Goal: Information Seeking & Learning: Learn about a topic

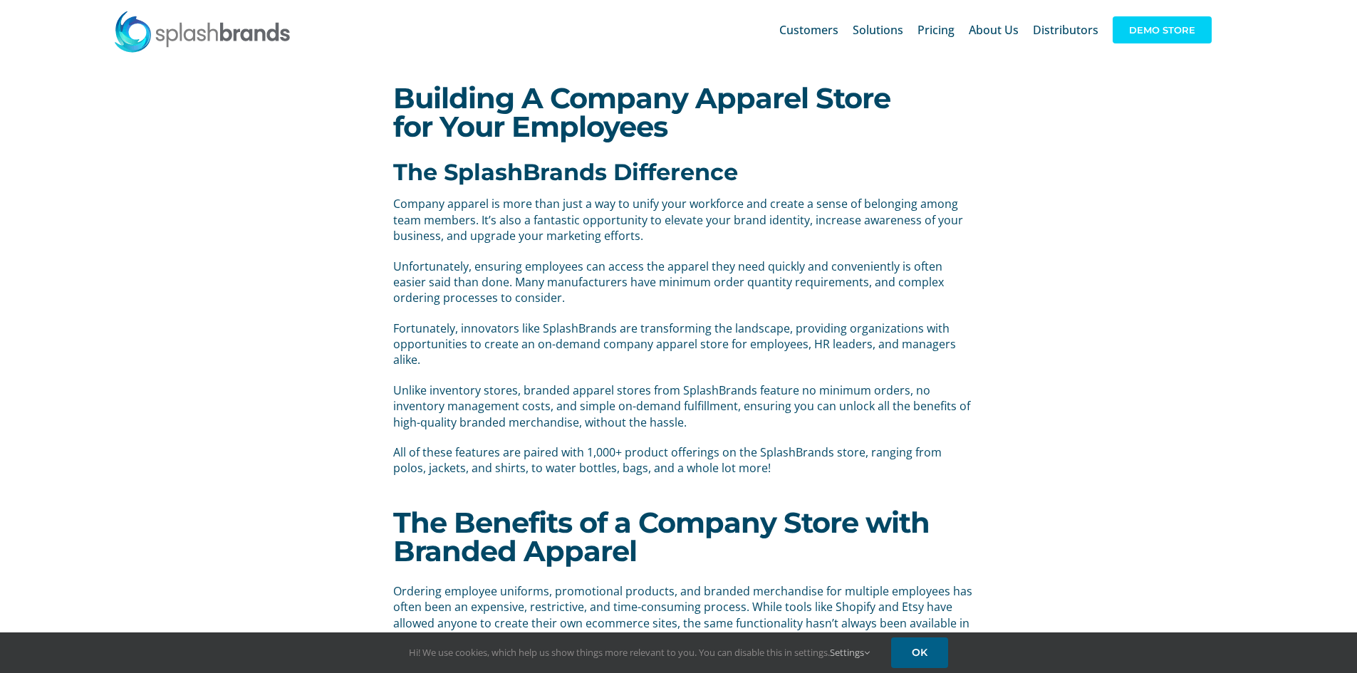
click at [1139, 33] on span "DEMO STORE" at bounding box center [1162, 29] width 99 height 27
click at [1176, 36] on span "DEMO STORE" at bounding box center [1162, 29] width 99 height 27
click at [1174, 29] on span "DEMO STORE" at bounding box center [1162, 29] width 99 height 27
click at [937, 649] on link "OK" at bounding box center [919, 653] width 57 height 31
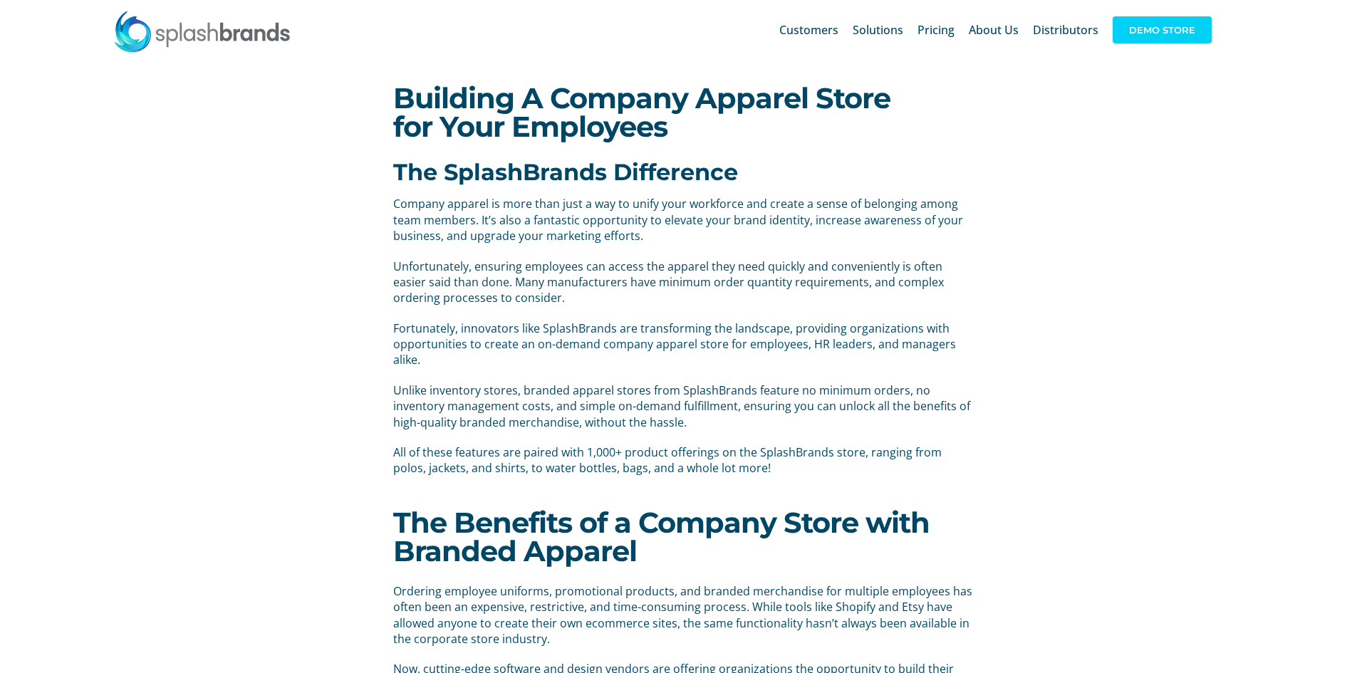
click at [1170, 23] on span "DEMO STORE" at bounding box center [1162, 29] width 99 height 27
click at [837, 26] on span "Customers" at bounding box center [809, 29] width 59 height 11
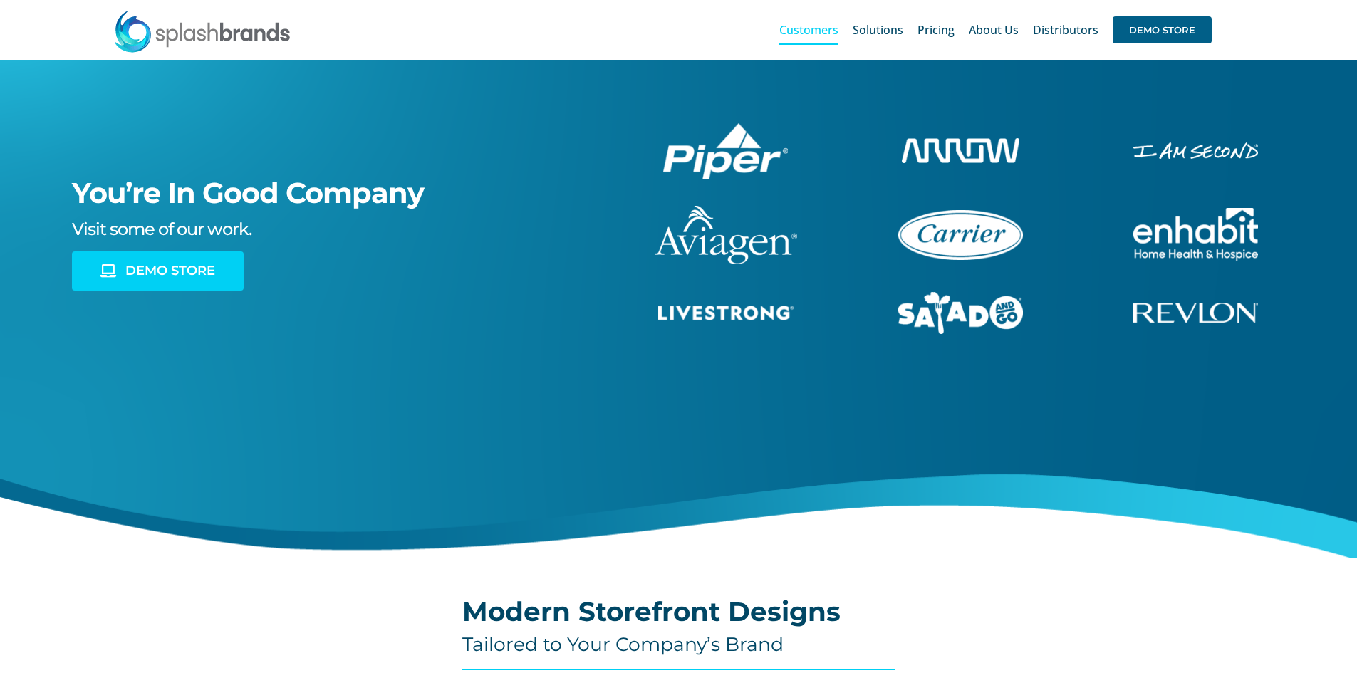
click at [120, 279] on link "DEMO STORE" at bounding box center [158, 271] width 172 height 39
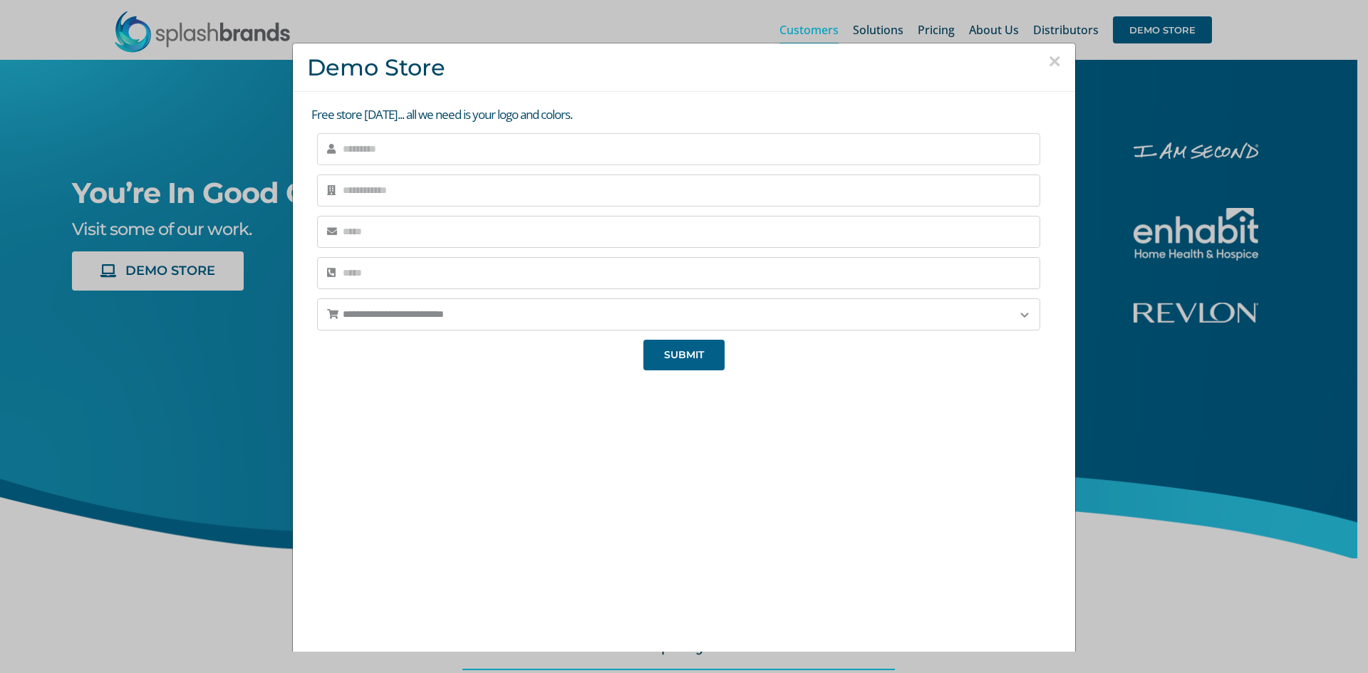
click at [441, 156] on input "text" at bounding box center [678, 149] width 723 height 32
type input "**********"
type input "****"
click at [422, 237] on input "******" at bounding box center [678, 232] width 723 height 32
type input "**********"
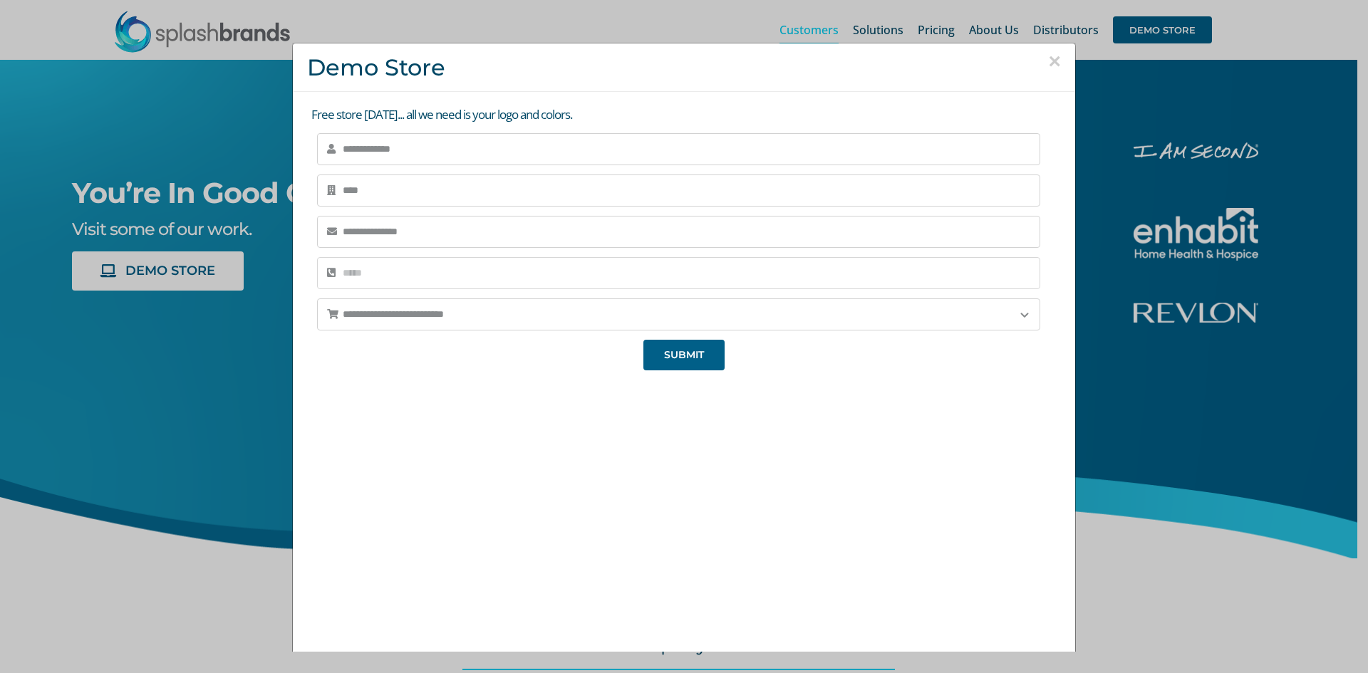
click at [416, 277] on input "tel" at bounding box center [678, 273] width 723 height 32
type input "**********"
click at [453, 310] on select "**********" at bounding box center [678, 315] width 723 height 32
click at [527, 312] on select "**********" at bounding box center [678, 315] width 723 height 32
select select "********"
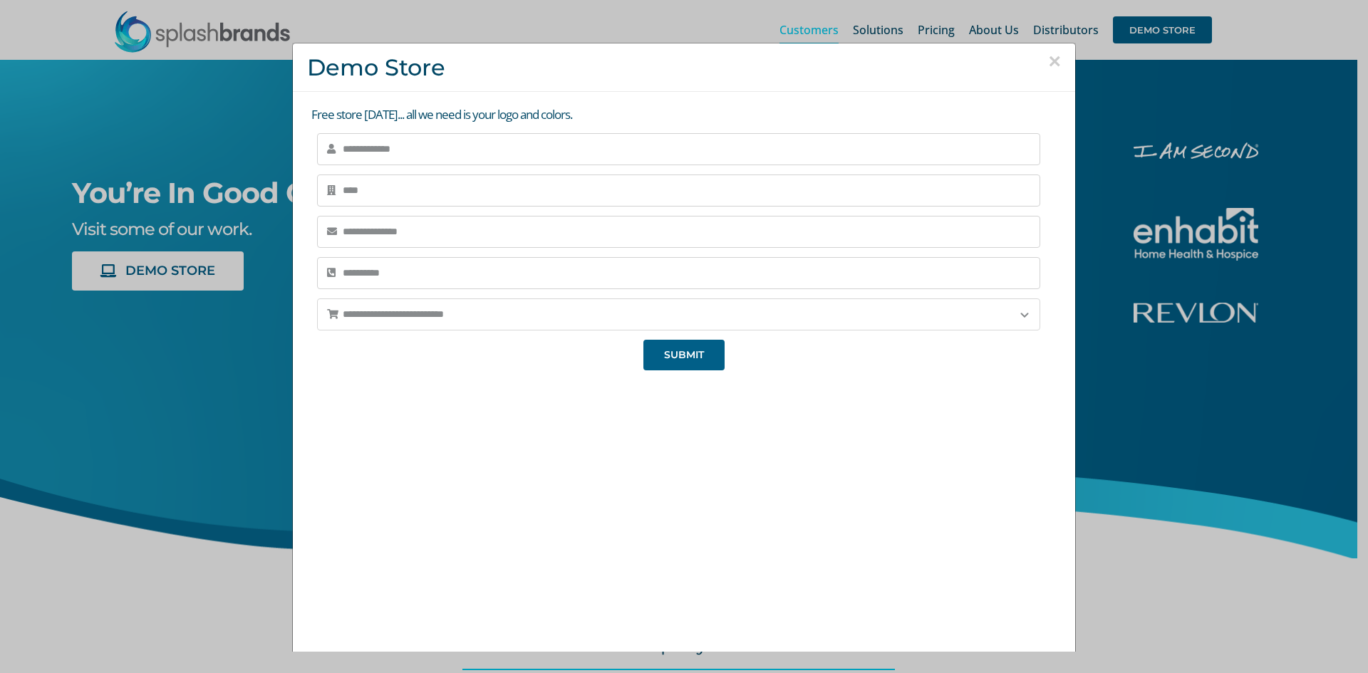
click at [317, 299] on select "**********" at bounding box center [678, 315] width 723 height 32
click at [685, 355] on span "SUBMIT" at bounding box center [684, 355] width 40 height 12
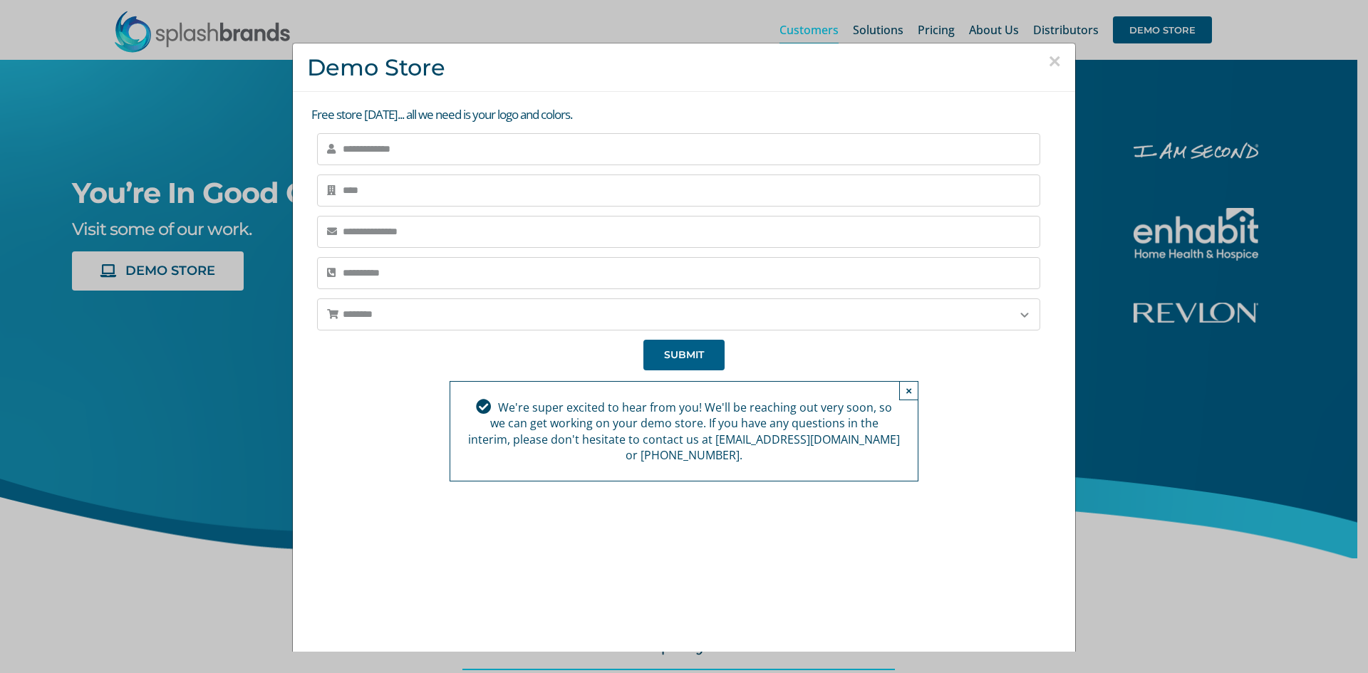
click at [217, 336] on div "**********" at bounding box center [684, 336] width 1368 height 673
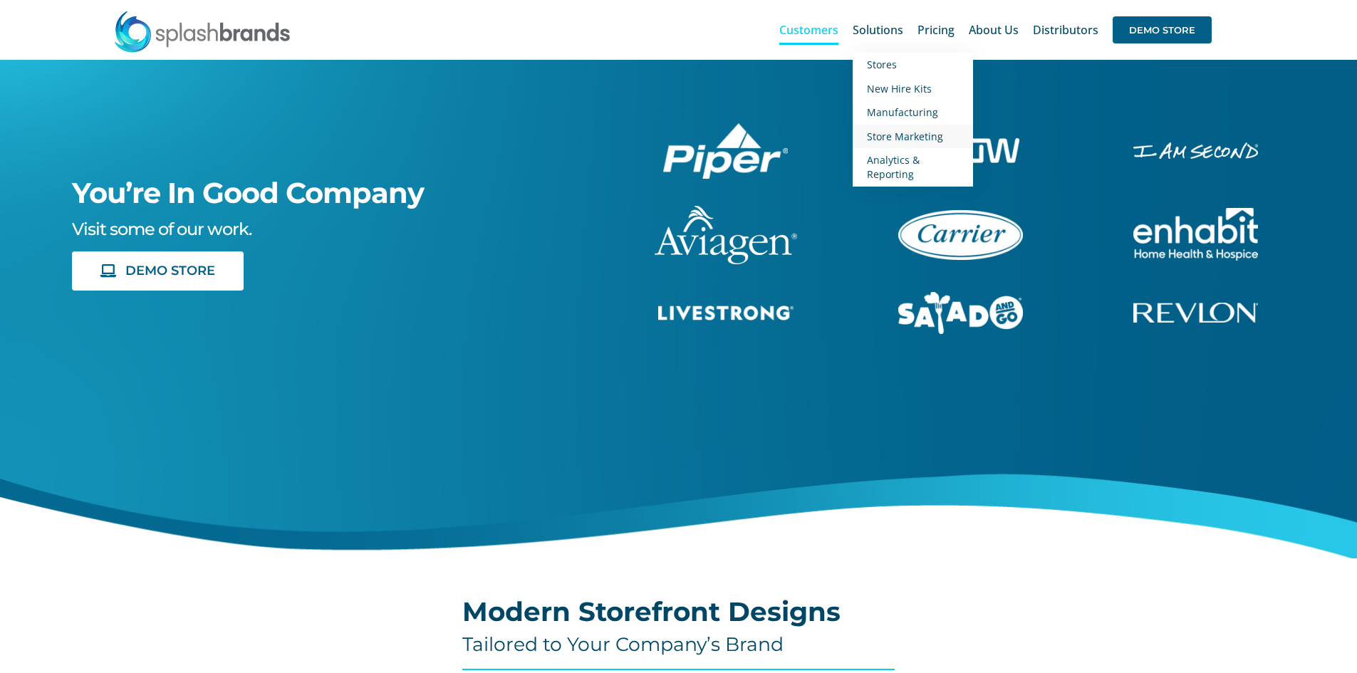
click at [896, 132] on span "Store Marketing" at bounding box center [905, 137] width 76 height 14
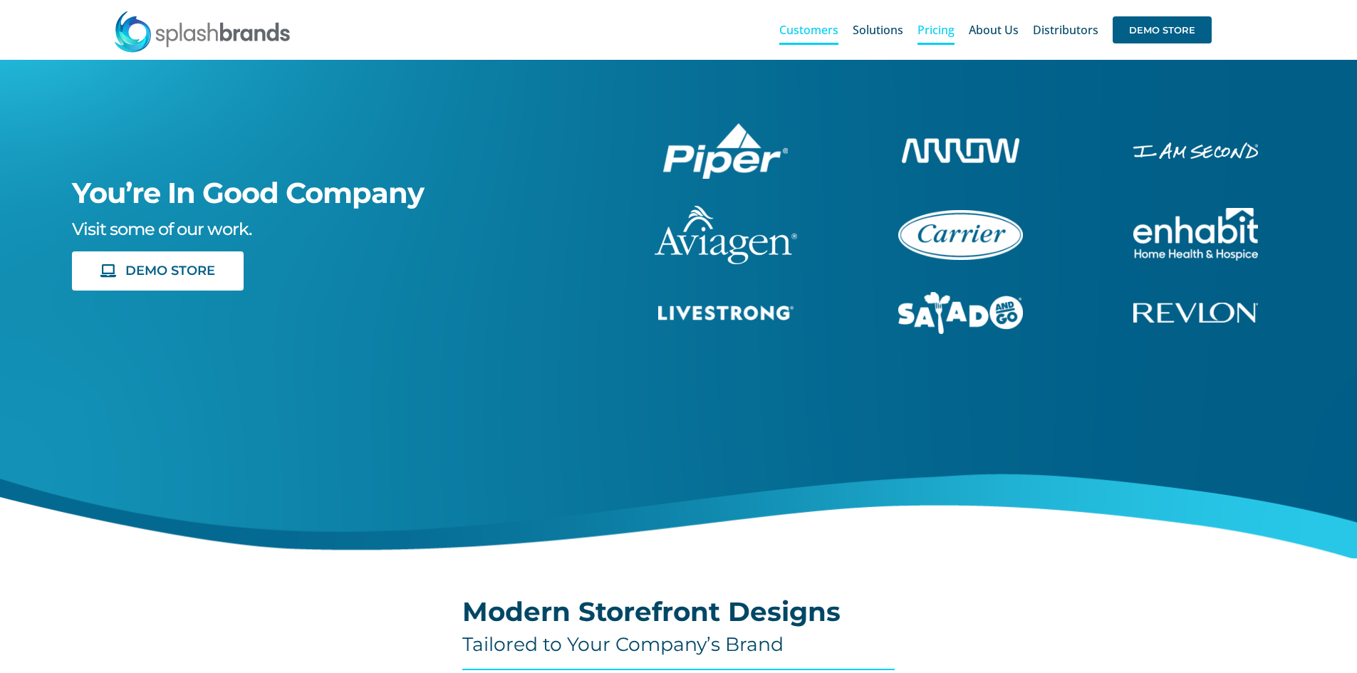
click at [936, 31] on span "Pricing" at bounding box center [936, 29] width 37 height 11
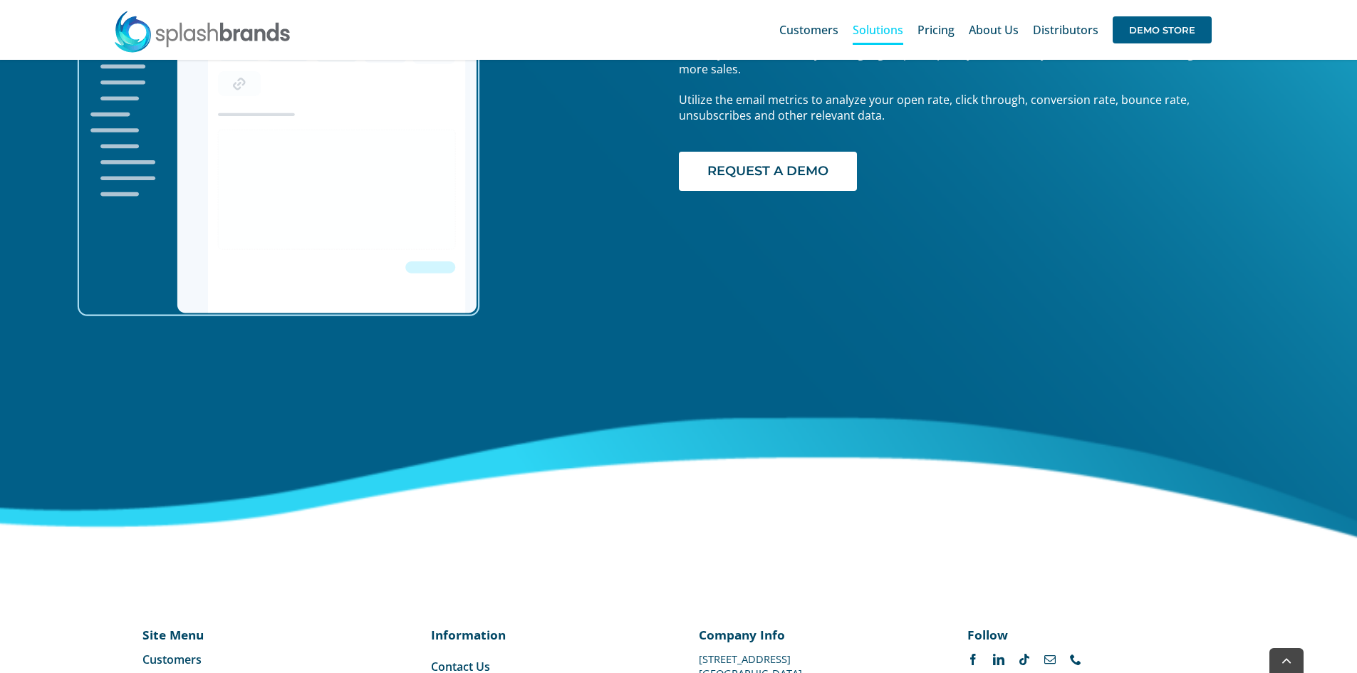
scroll to position [2308, 0]
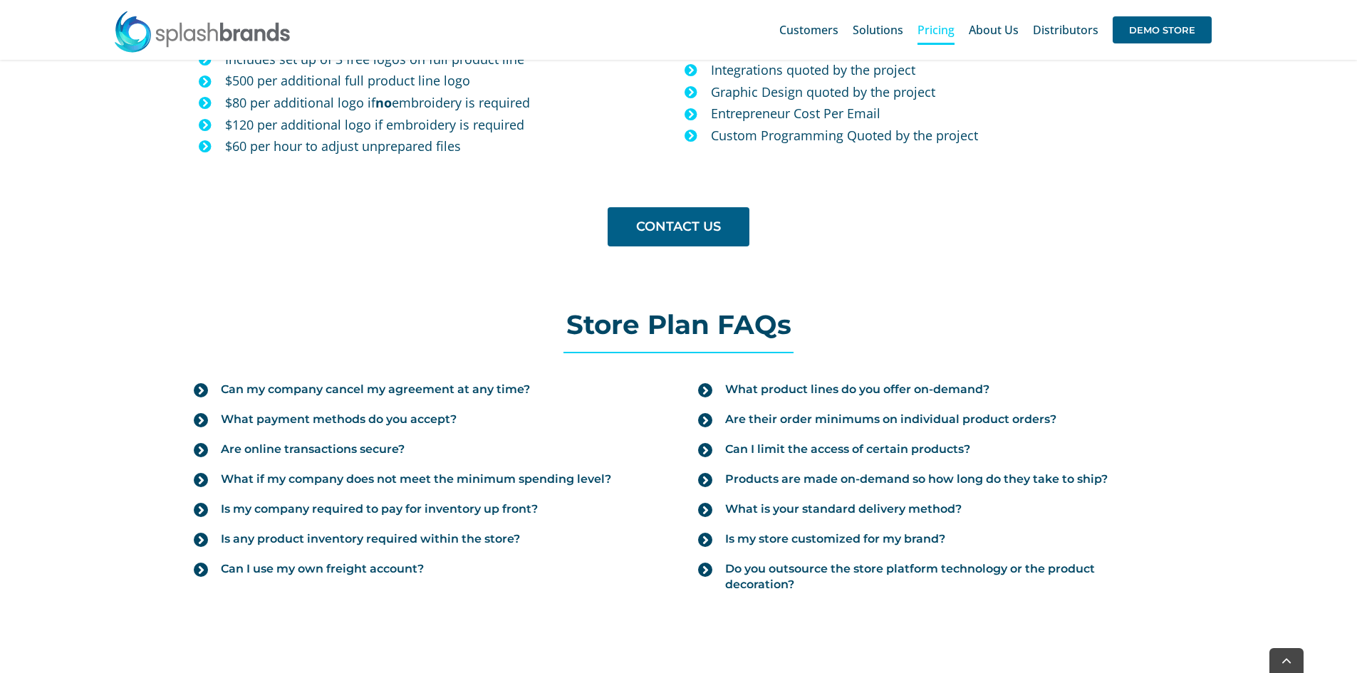
scroll to position [1354, 0]
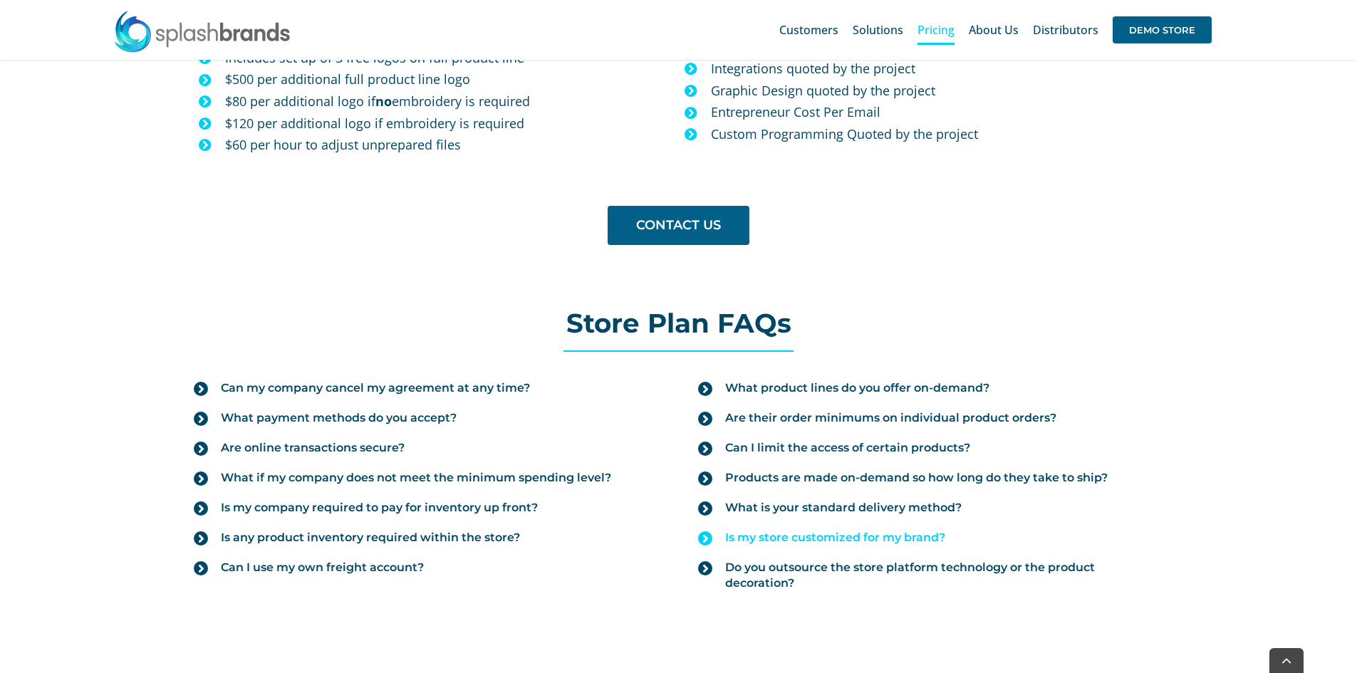
click at [875, 526] on link "Is my store customized for my brand?" at bounding box center [930, 538] width 465 height 30
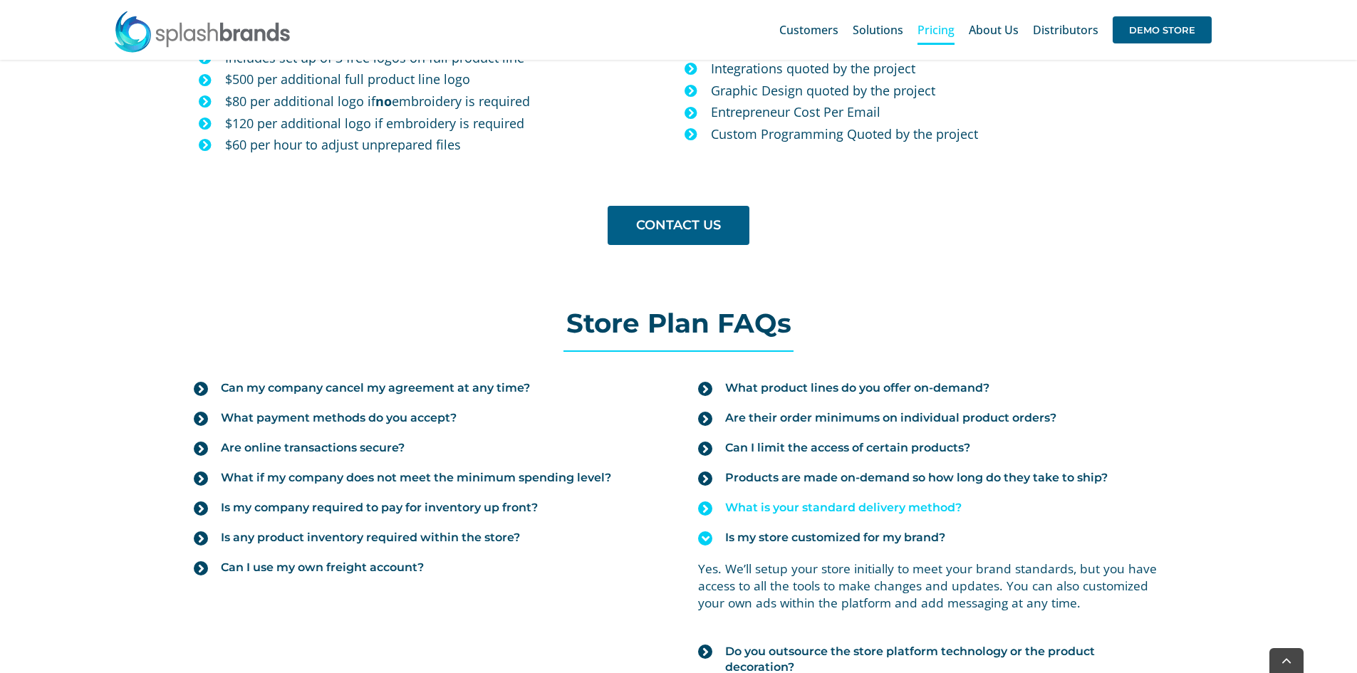
click at [906, 512] on span "What is your standard delivery method?" at bounding box center [843, 508] width 237 height 16
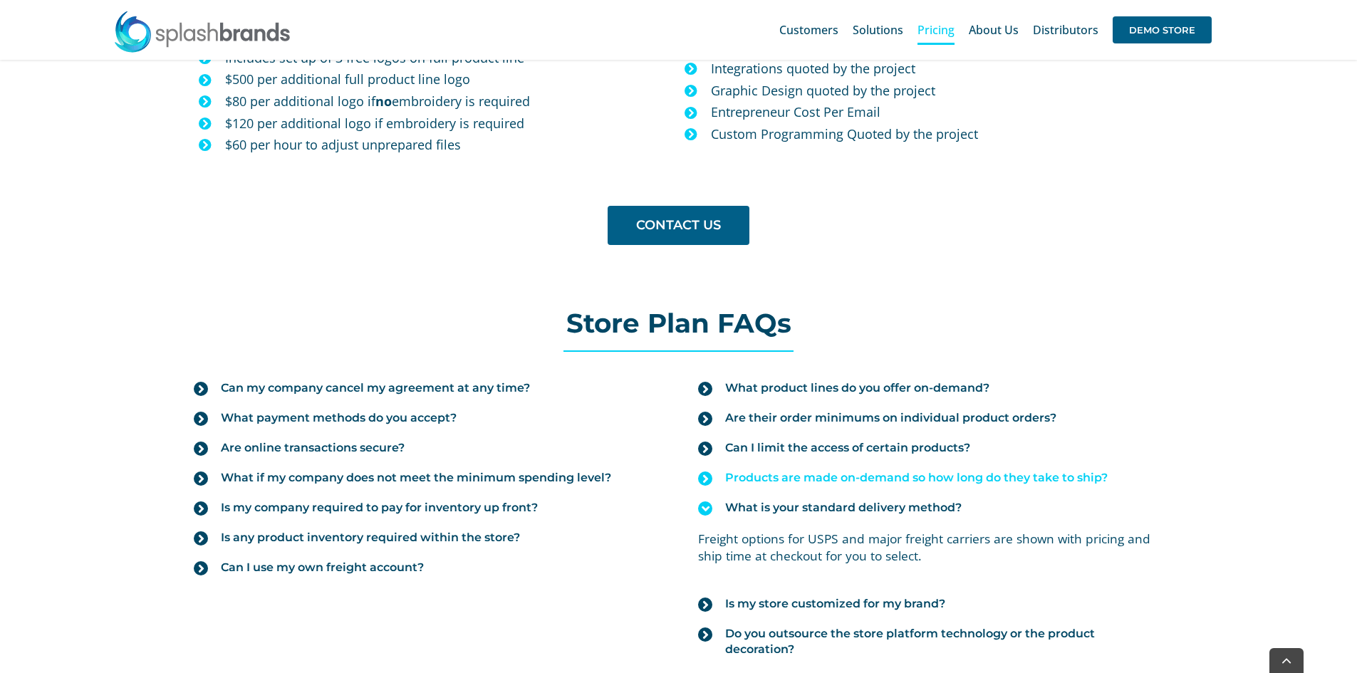
click at [1007, 474] on span "Products are made on-demand so how long do they take to ship?" at bounding box center [916, 478] width 383 height 16
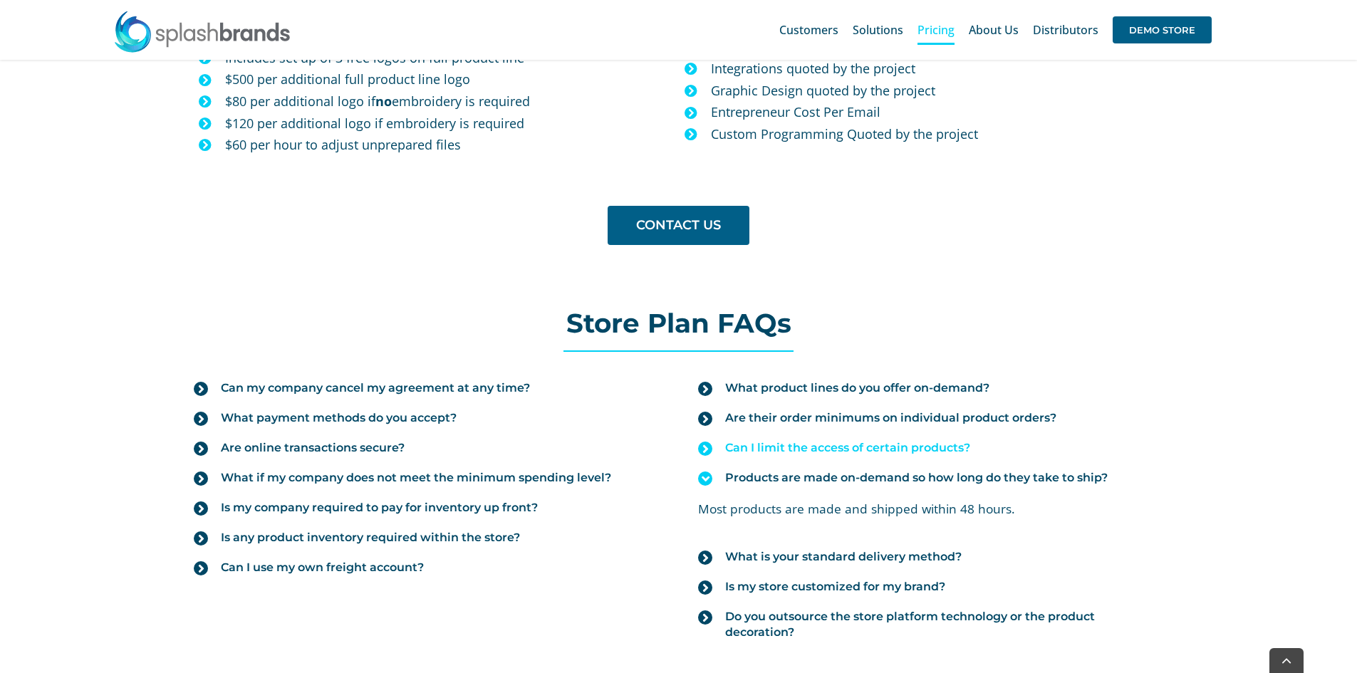
click at [917, 455] on span "Can I limit the access of certain products?" at bounding box center [847, 448] width 245 height 16
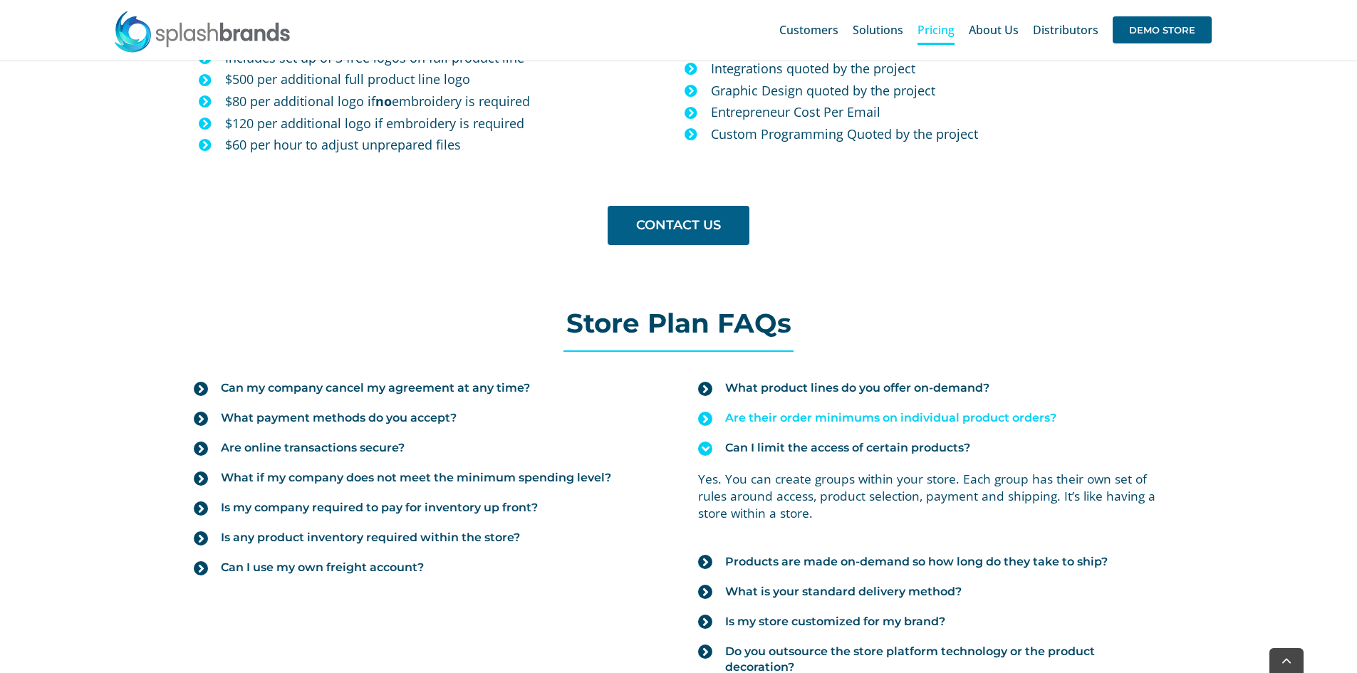
click at [921, 416] on span "Are their order minimums on individual product orders?" at bounding box center [890, 418] width 331 height 16
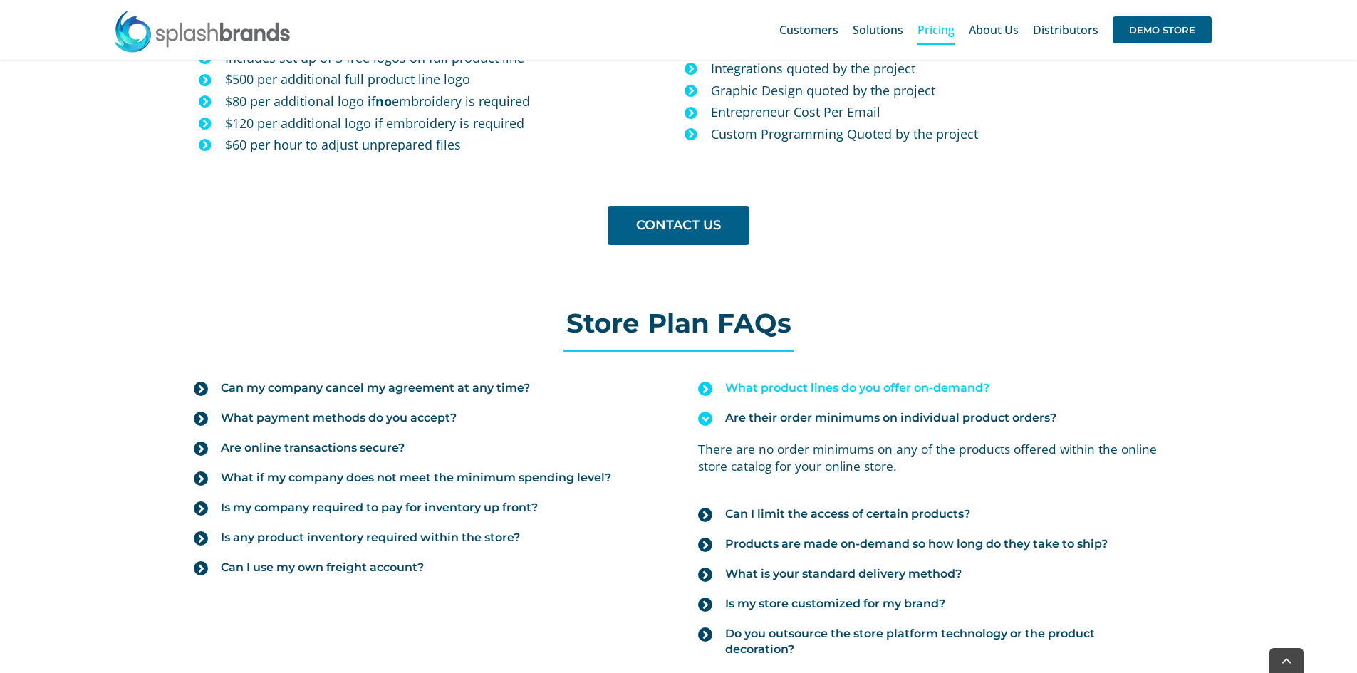
click at [913, 393] on span "What product lines do you offer on-demand?" at bounding box center [857, 388] width 264 height 16
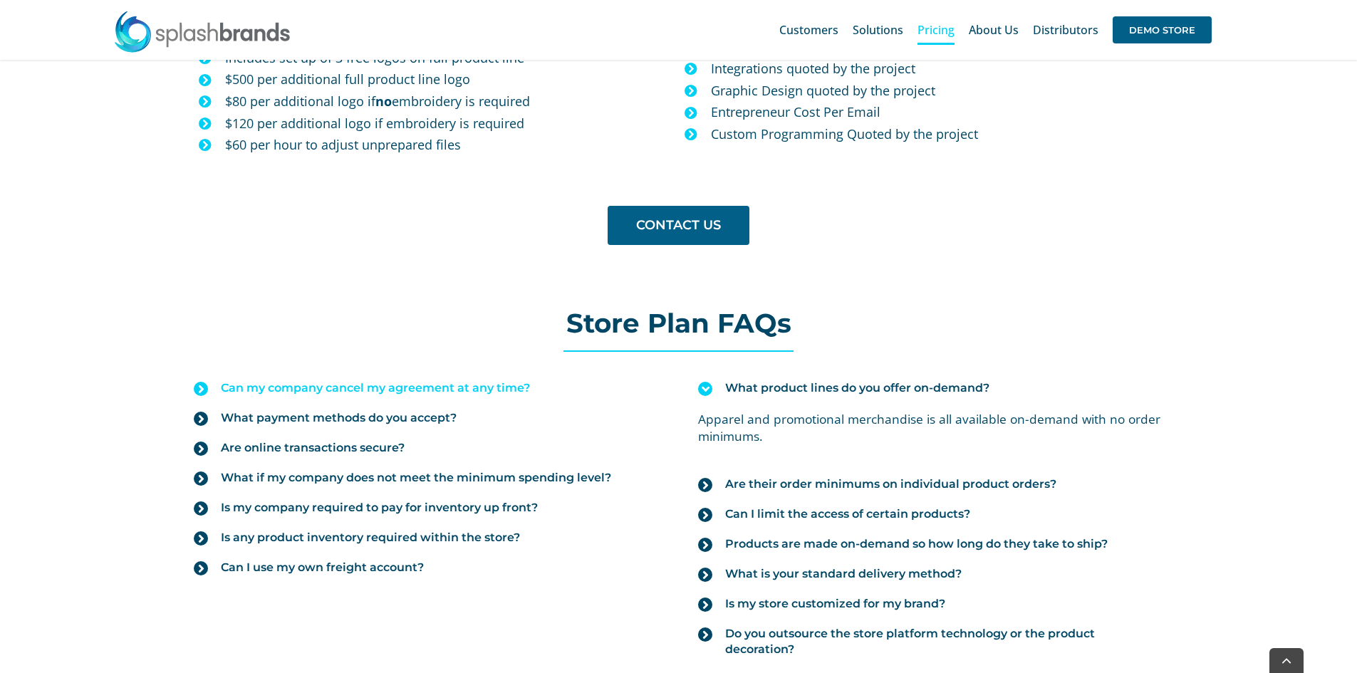
click at [432, 382] on span "Can my company cancel my agreement at any time?" at bounding box center [375, 388] width 309 height 16
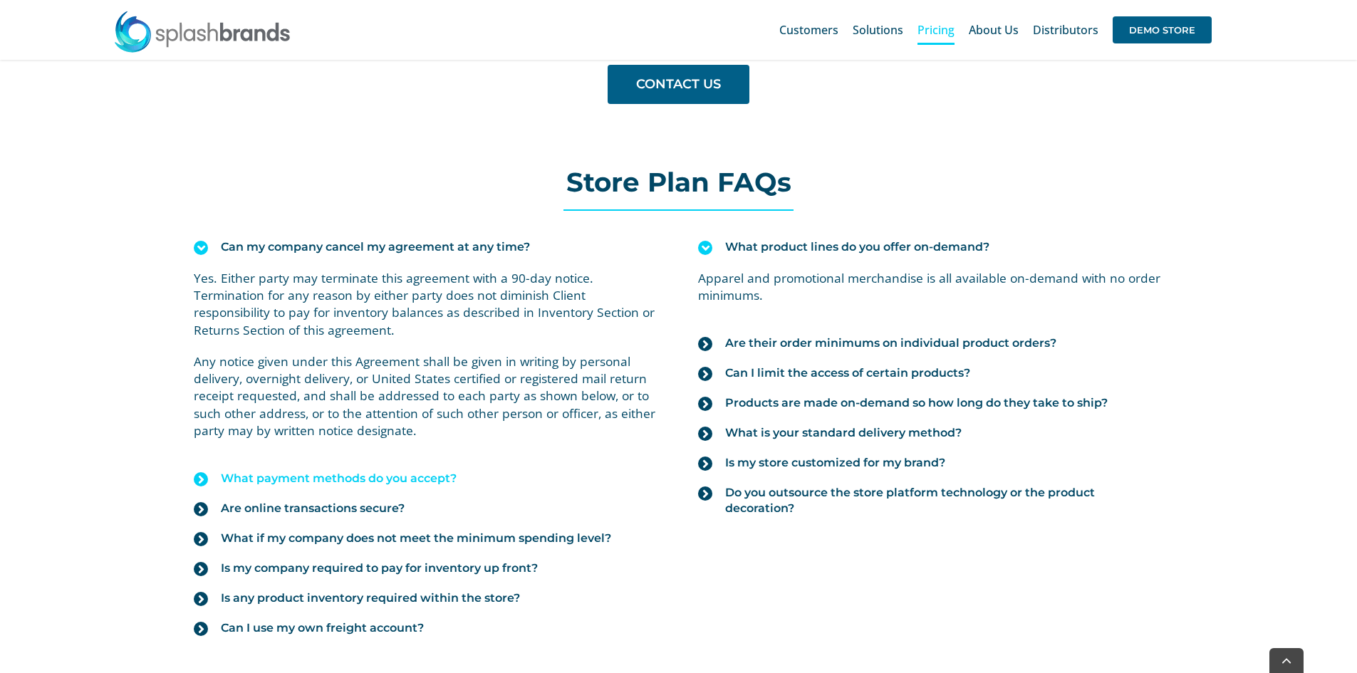
scroll to position [1496, 0]
click at [385, 470] on span "What payment methods do you accept?" at bounding box center [339, 478] width 236 height 16
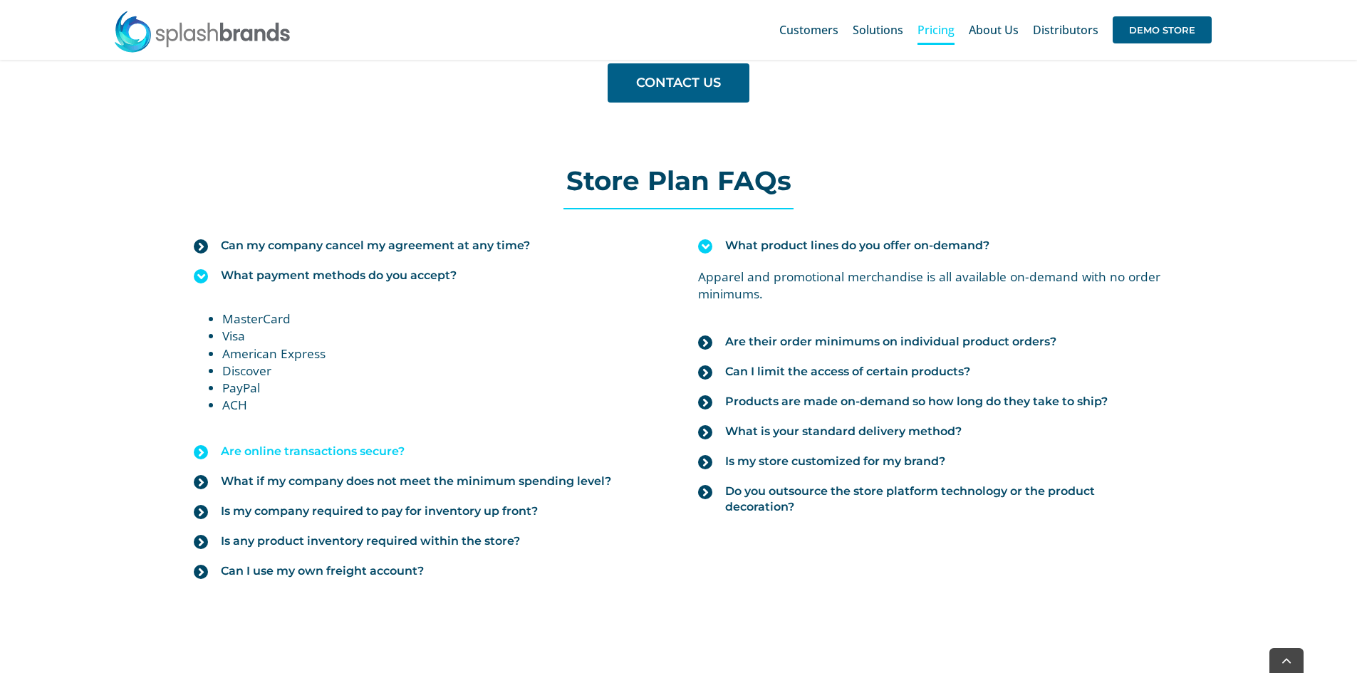
click at [402, 460] on link "Are online transactions secure?" at bounding box center [426, 452] width 465 height 30
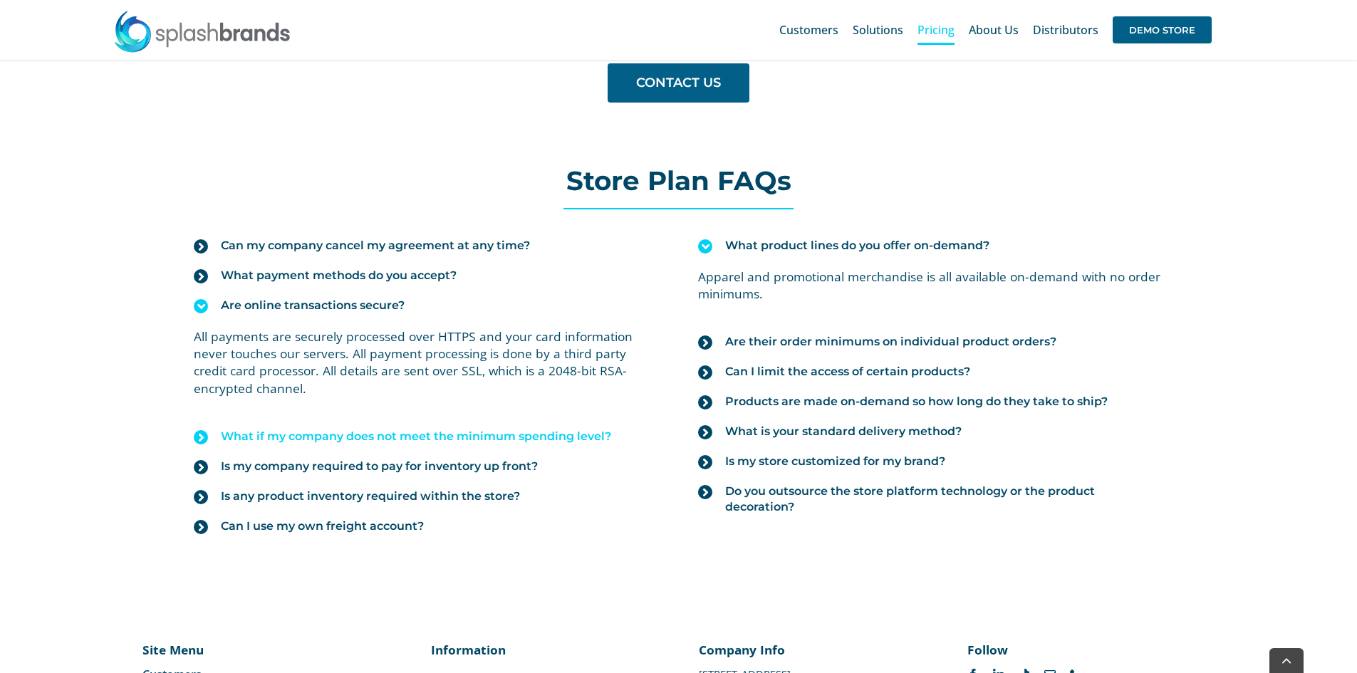
click at [420, 442] on span "What if my company does not meet the minimum spending level?" at bounding box center [416, 437] width 390 height 16
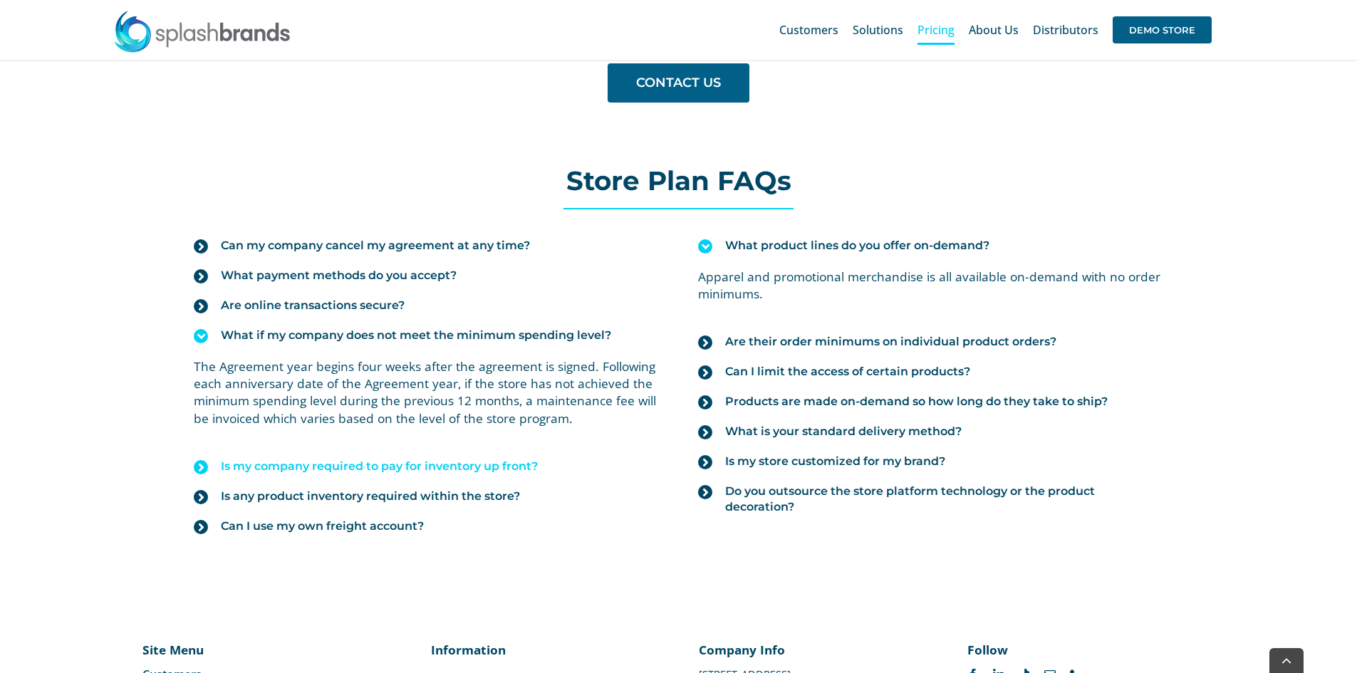
click at [436, 473] on span "Is my company required to pay for inventory up front?" at bounding box center [379, 467] width 317 height 16
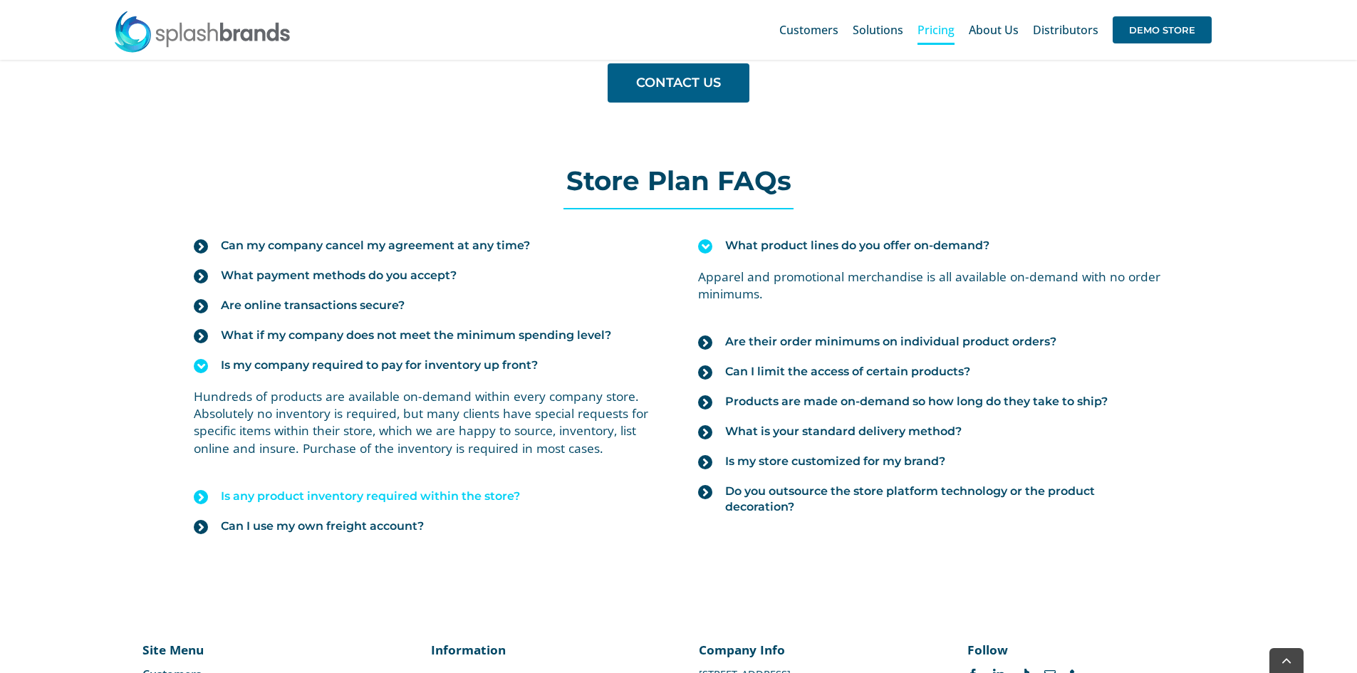
click at [452, 499] on span "Is any product inventory required within the store?" at bounding box center [370, 497] width 299 height 16
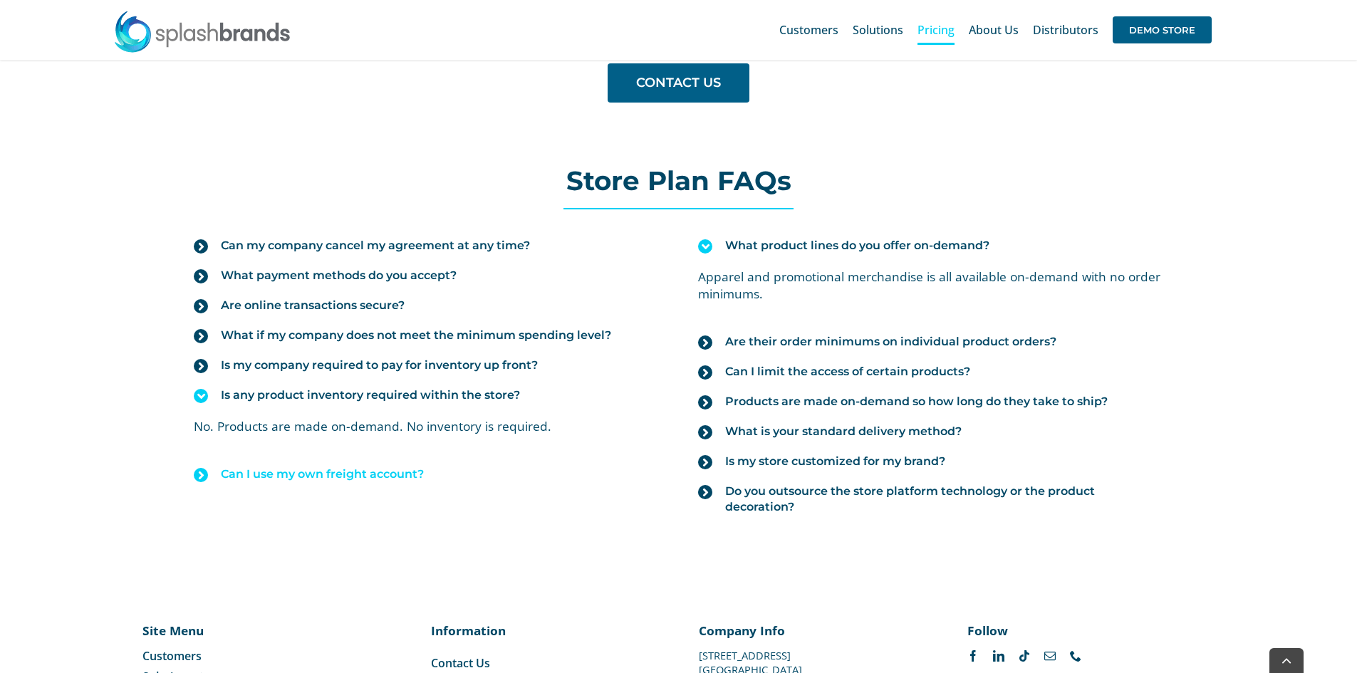
click at [376, 483] on link "Can I use my own freight account?" at bounding box center [426, 475] width 465 height 30
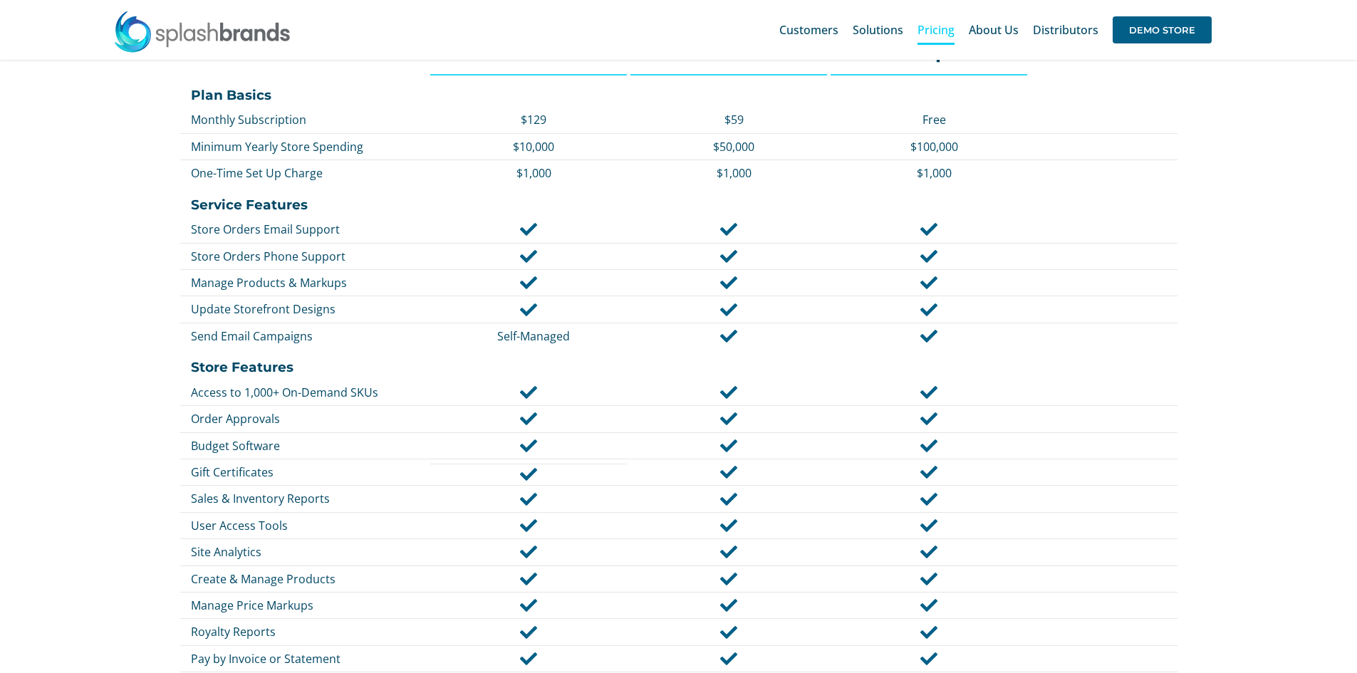
scroll to position [509, 0]
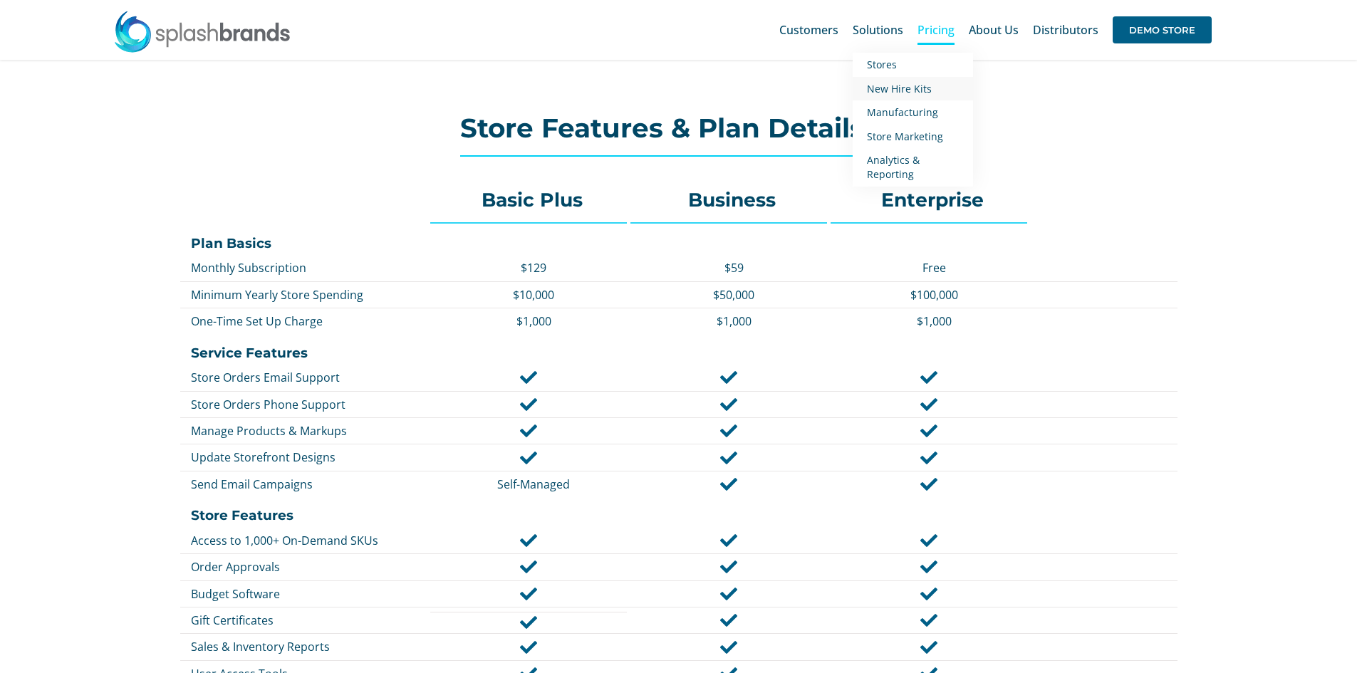
click at [878, 86] on span "New Hire Kits" at bounding box center [899, 89] width 65 height 14
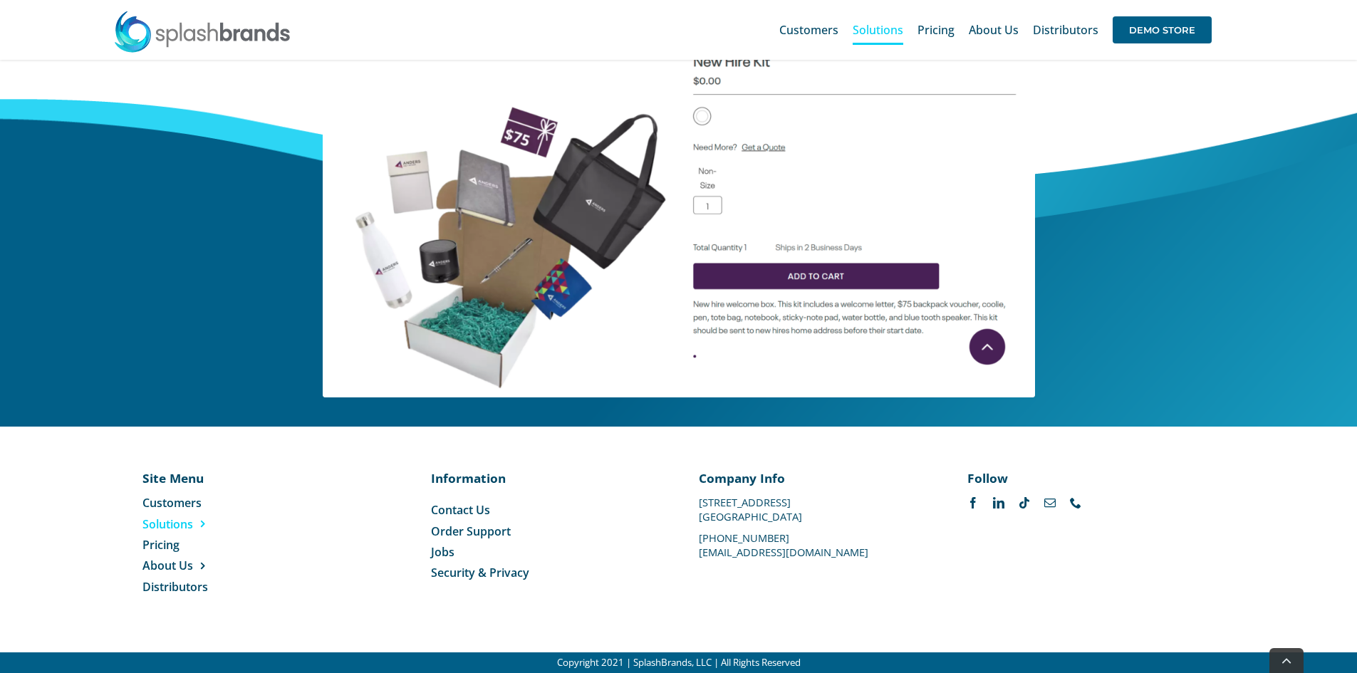
scroll to position [204, 0]
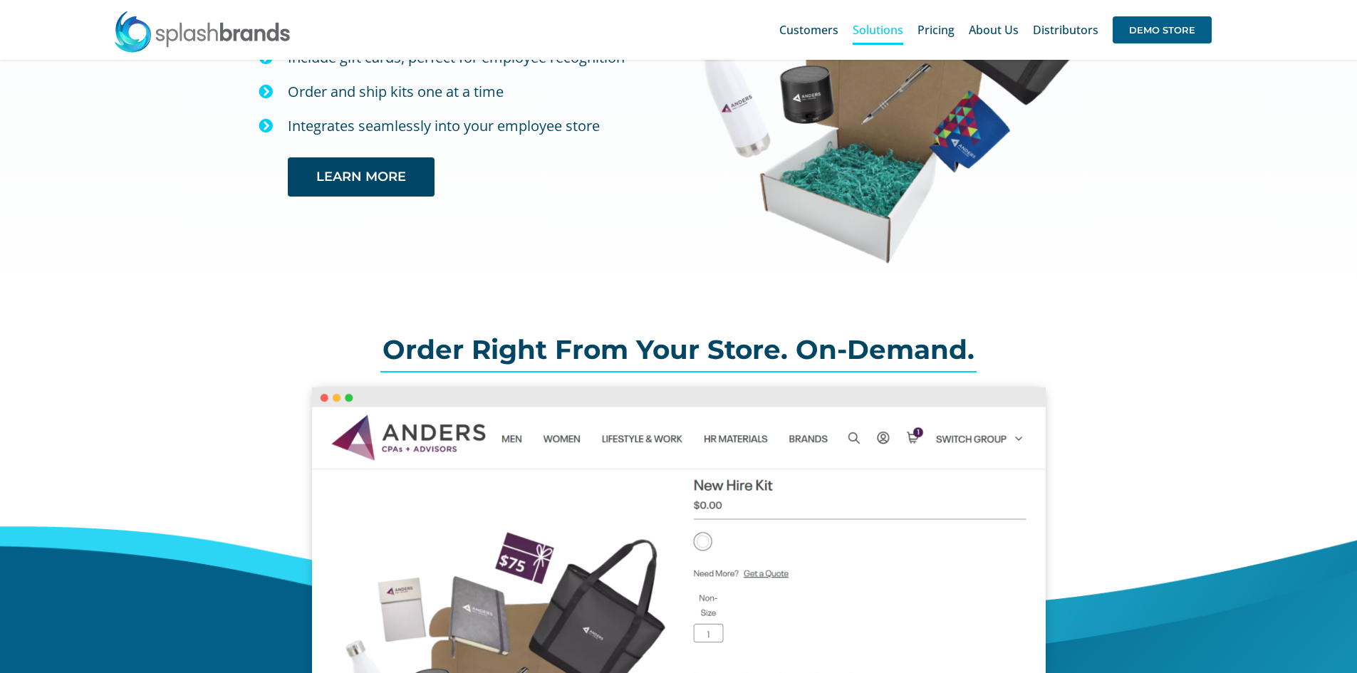
click at [771, 464] on img at bounding box center [679, 610] width 734 height 444
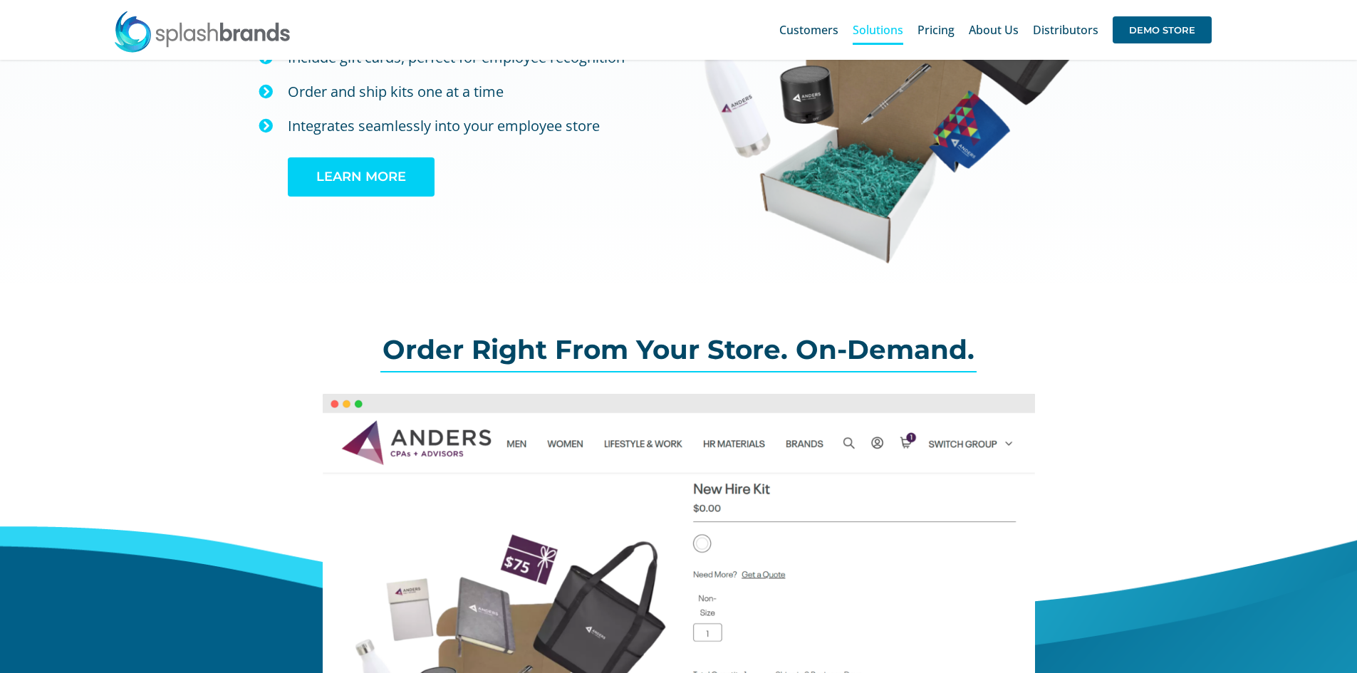
click at [403, 164] on link "LEARN MORE" at bounding box center [361, 176] width 147 height 39
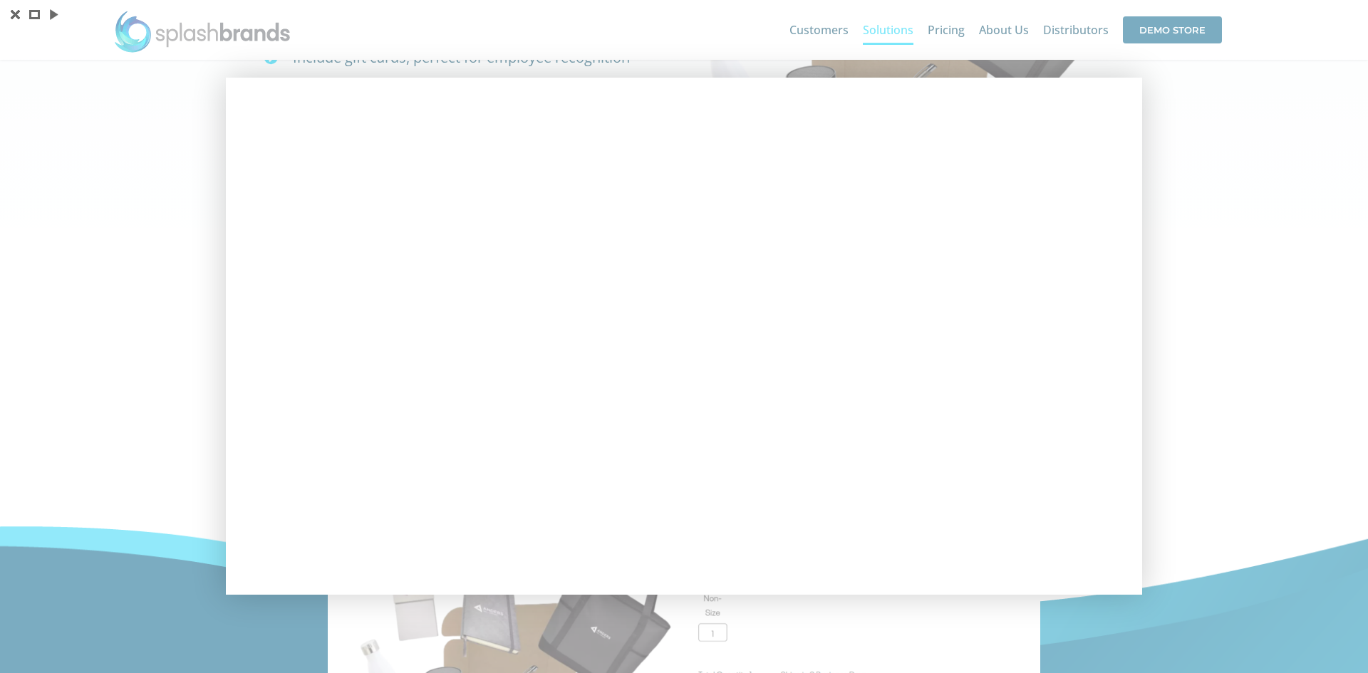
click at [1198, 275] on div at bounding box center [684, 336] width 1368 height 673
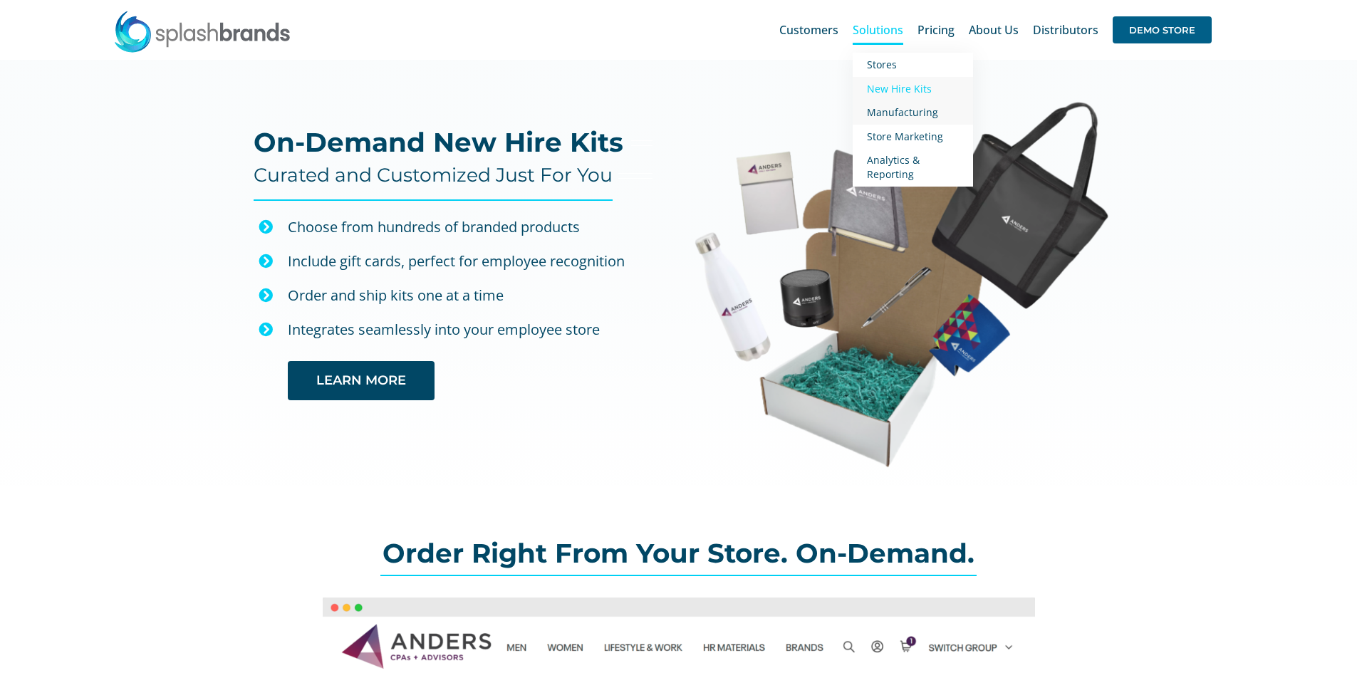
click at [913, 110] on span "Manufacturing" at bounding box center [902, 112] width 71 height 14
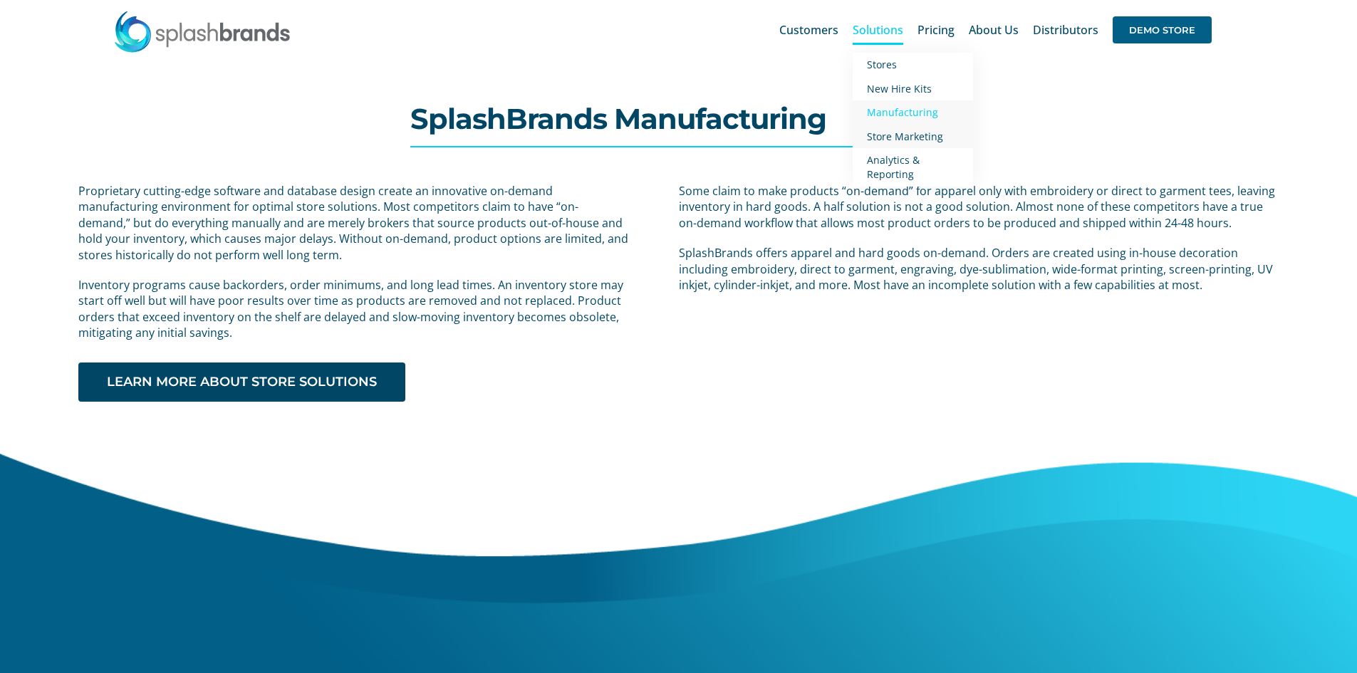
click at [916, 144] on link "Store Marketing" at bounding box center [913, 137] width 120 height 24
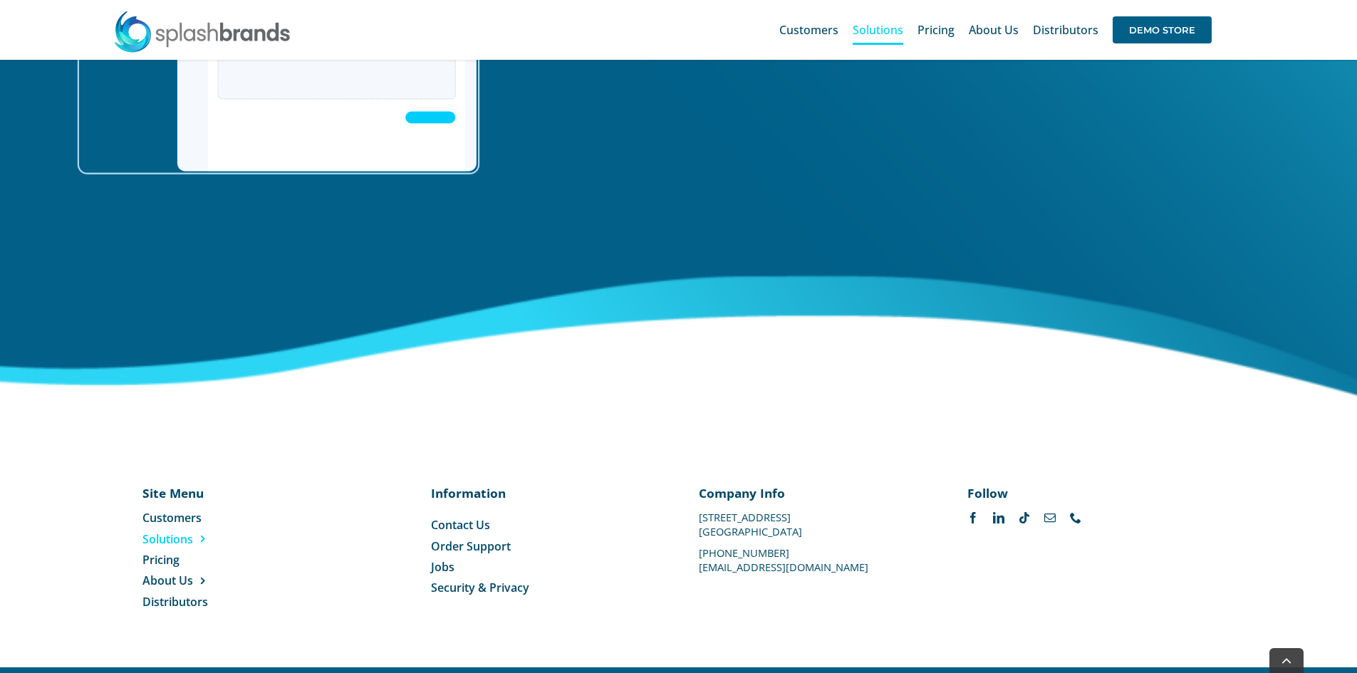
scroll to position [2308, 0]
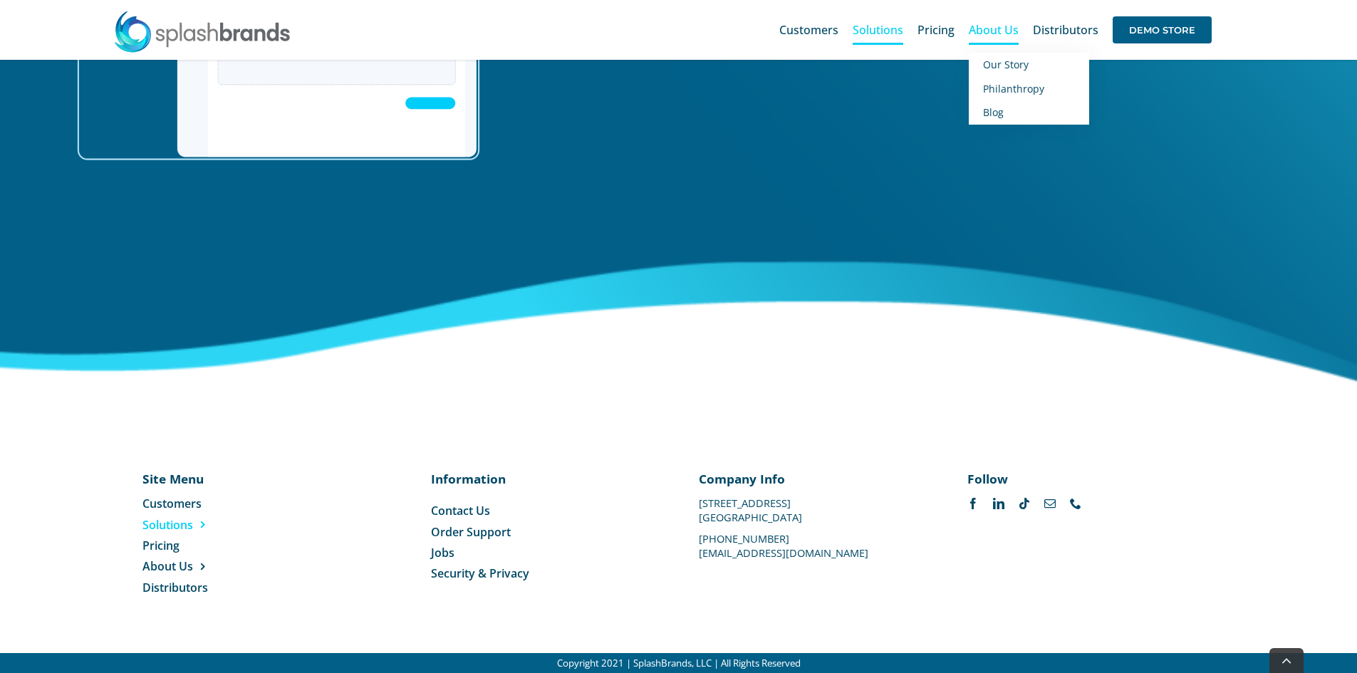
click at [1011, 38] on link "About Us" at bounding box center [994, 30] width 50 height 46
click at [1003, 38] on link "About Us" at bounding box center [994, 30] width 50 height 46
click at [998, 68] on span "Our Story" at bounding box center [1006, 65] width 46 height 14
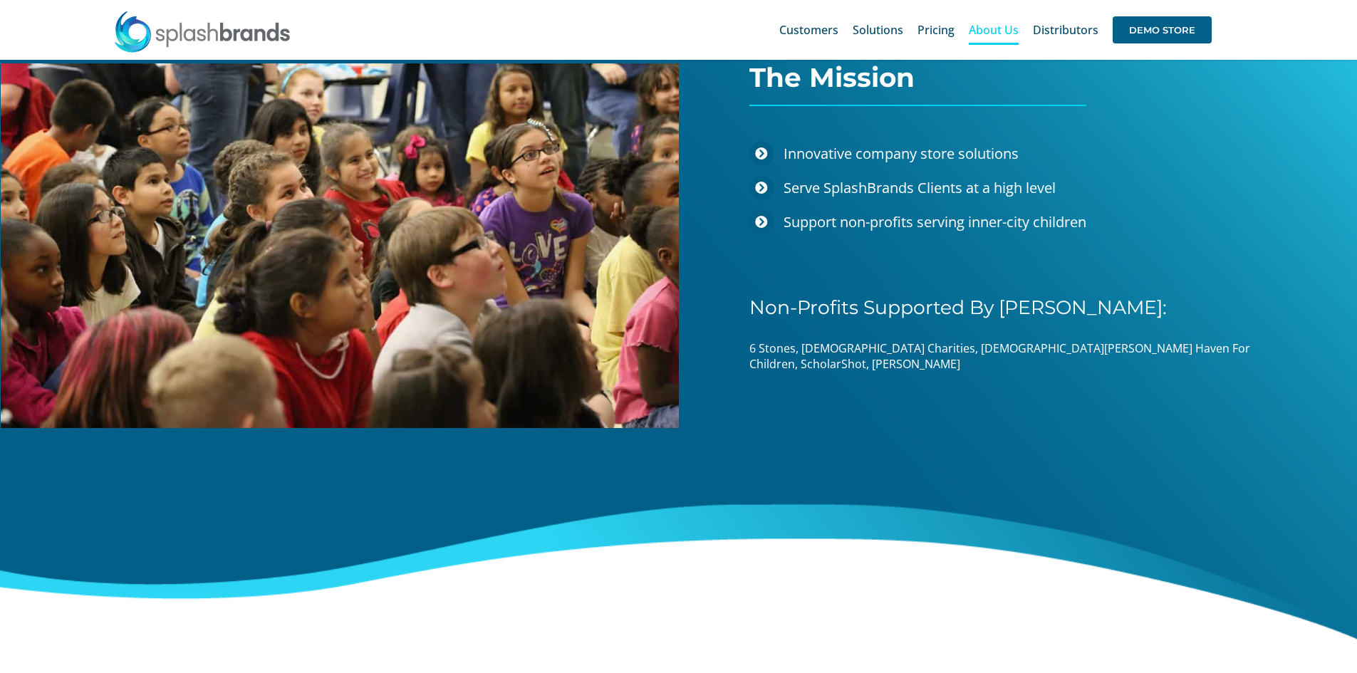
scroll to position [1850, 0]
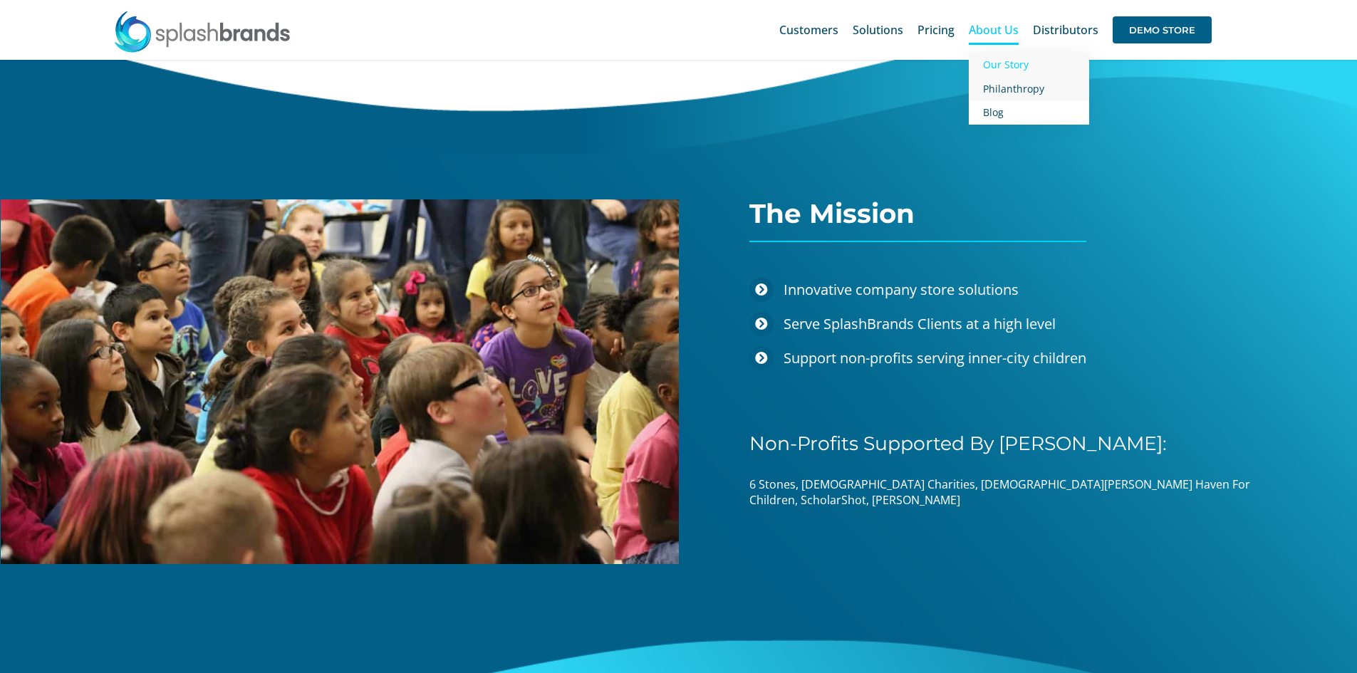
click at [999, 90] on span "Philanthropy" at bounding box center [1013, 89] width 61 height 14
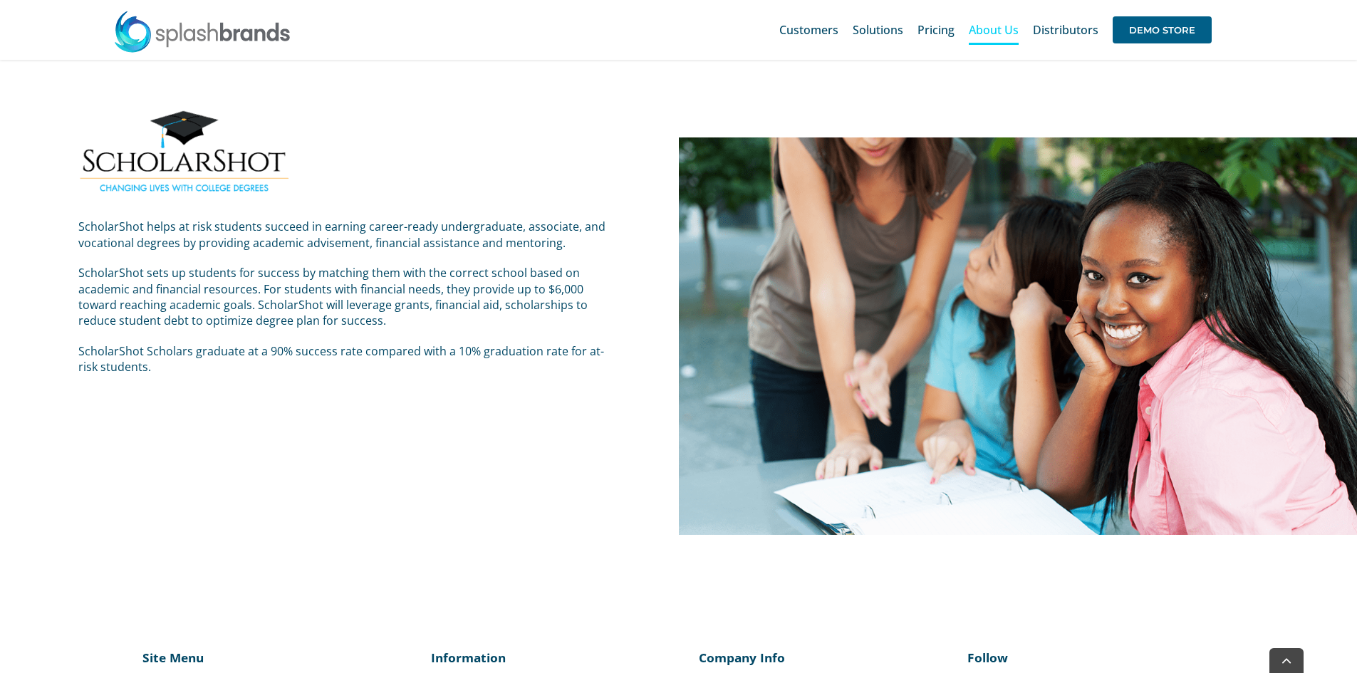
scroll to position [2983, 0]
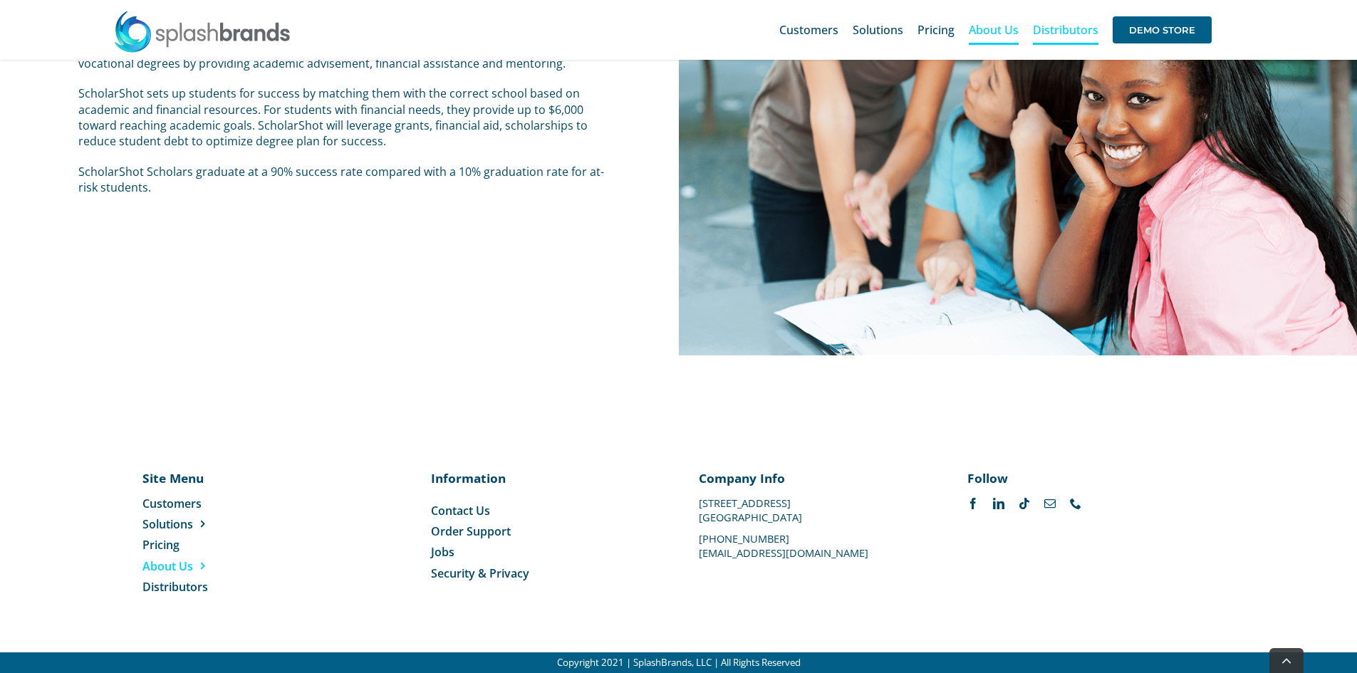
click at [1070, 33] on span "Distributors" at bounding box center [1066, 29] width 66 height 11
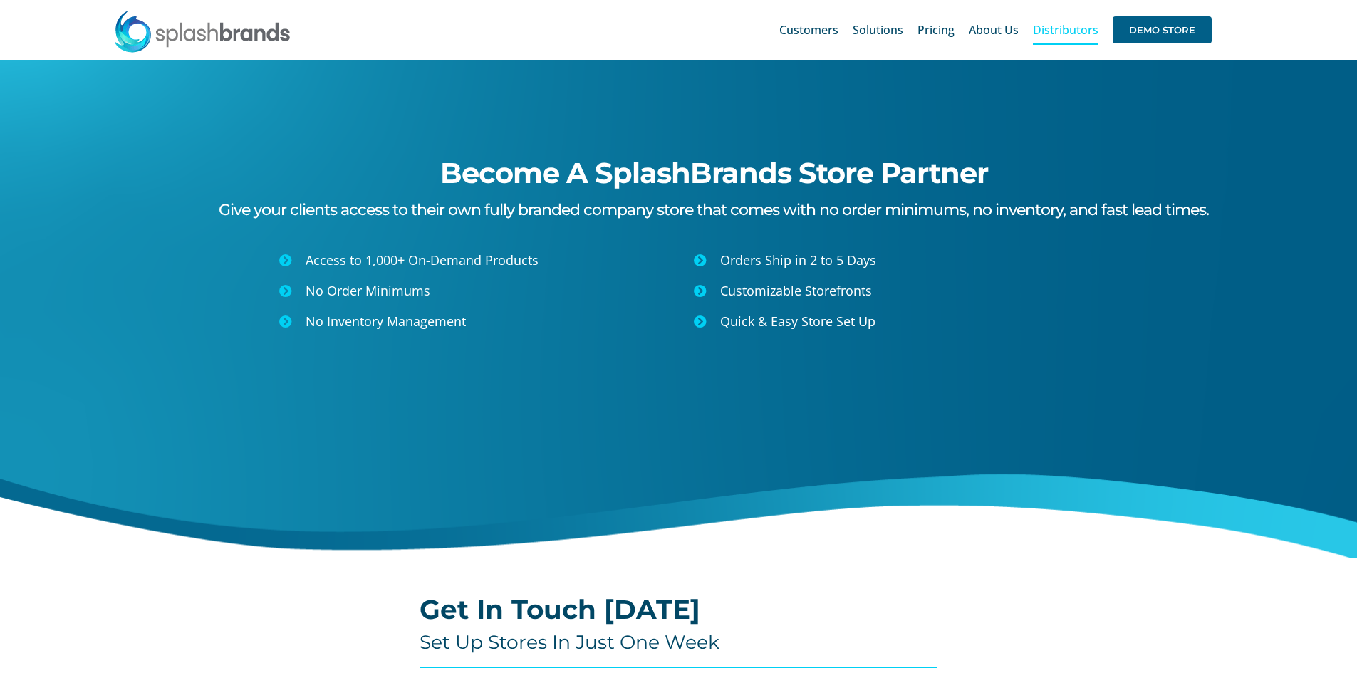
click at [238, 34] on img at bounding box center [202, 31] width 178 height 43
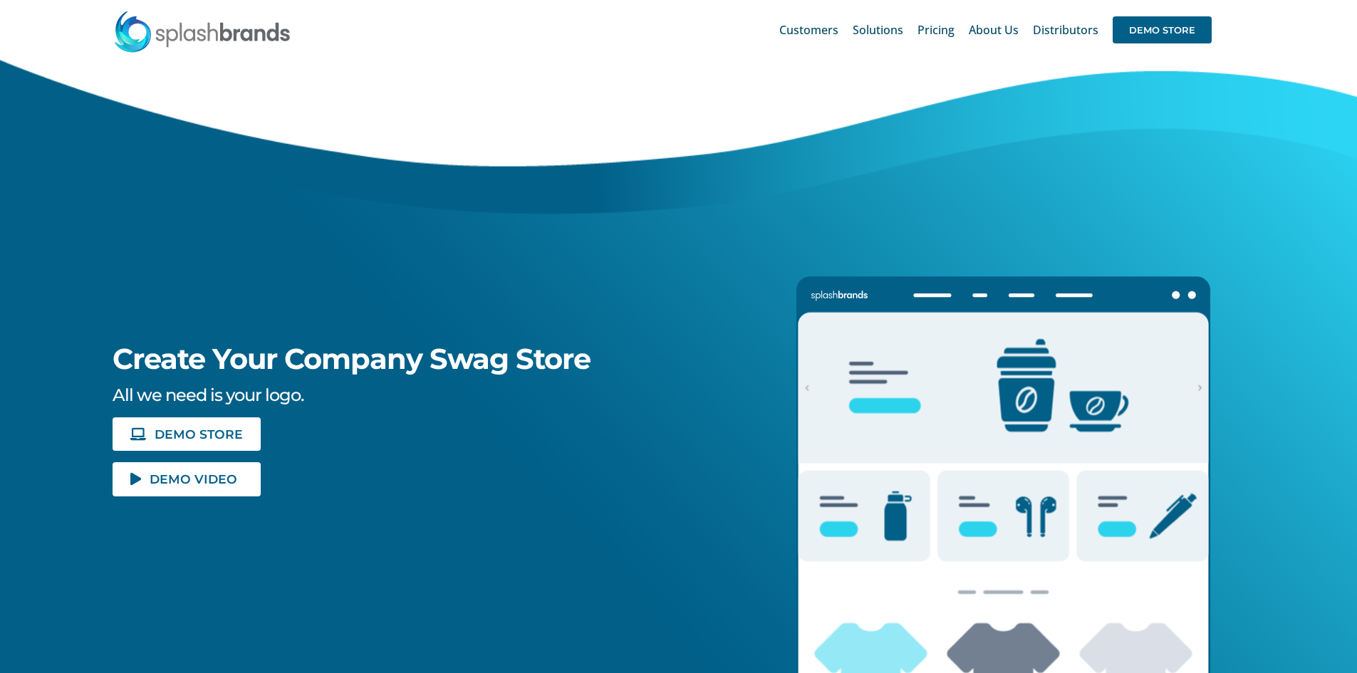
scroll to position [214, 0]
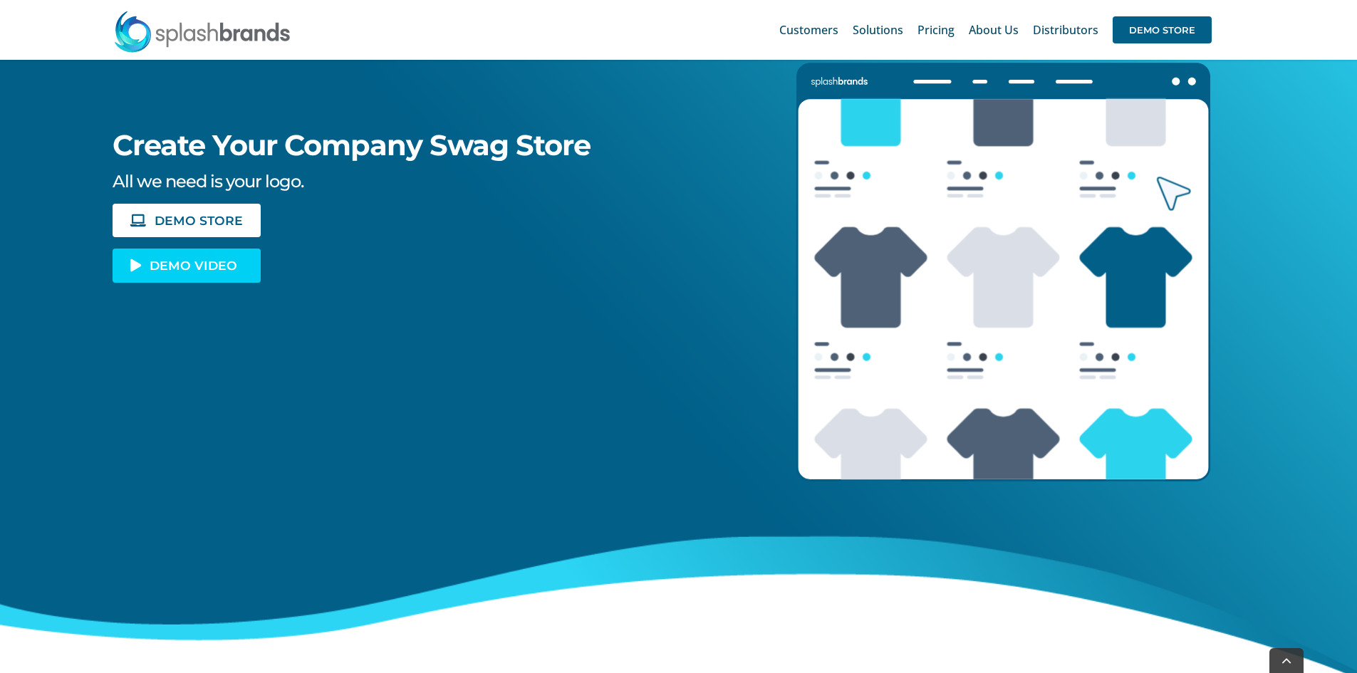
click at [201, 271] on span "DEMO VIDEO" at bounding box center [194, 265] width 88 height 12
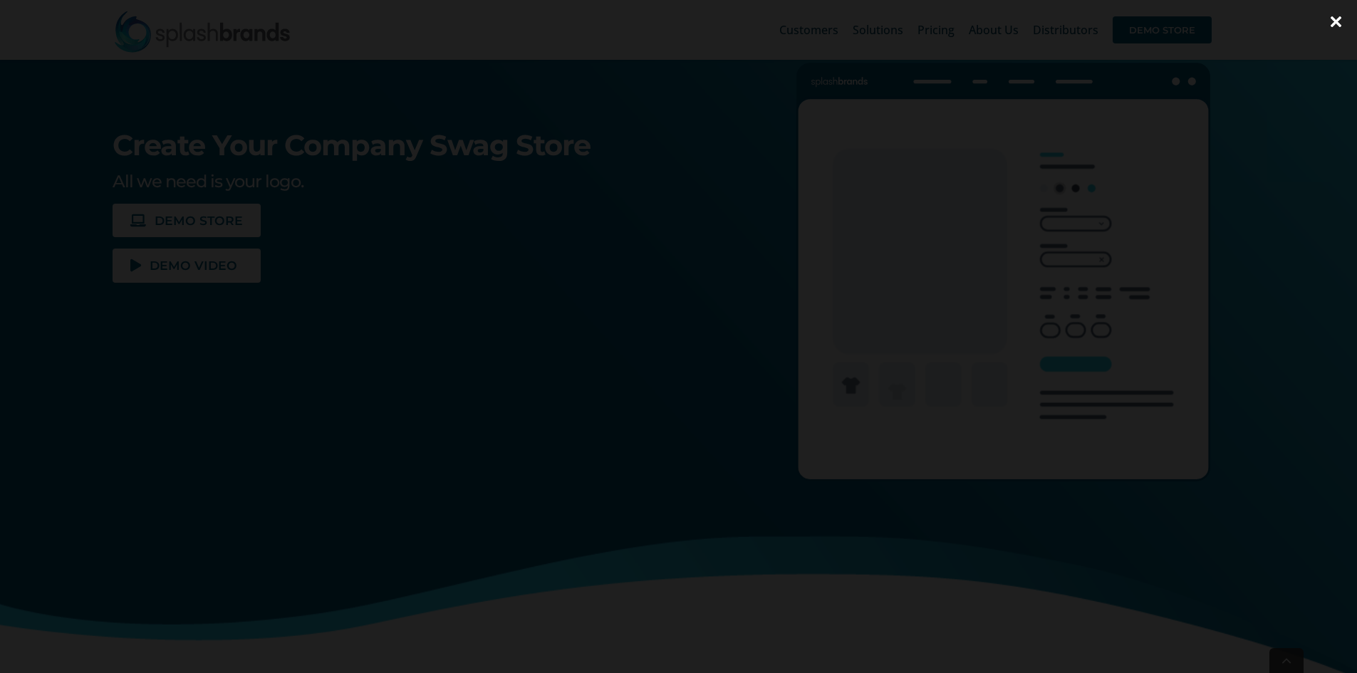
click at [1221, 382] on div at bounding box center [678, 336] width 1357 height 673
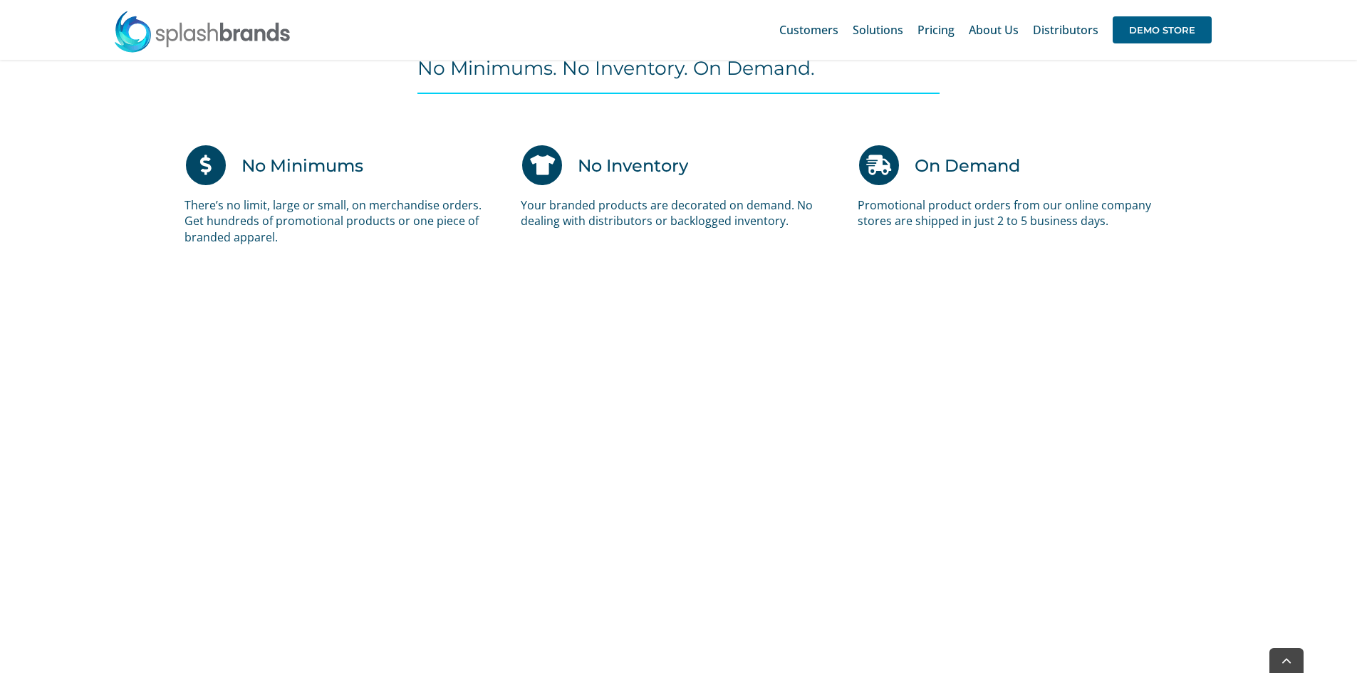
scroll to position [1211, 0]
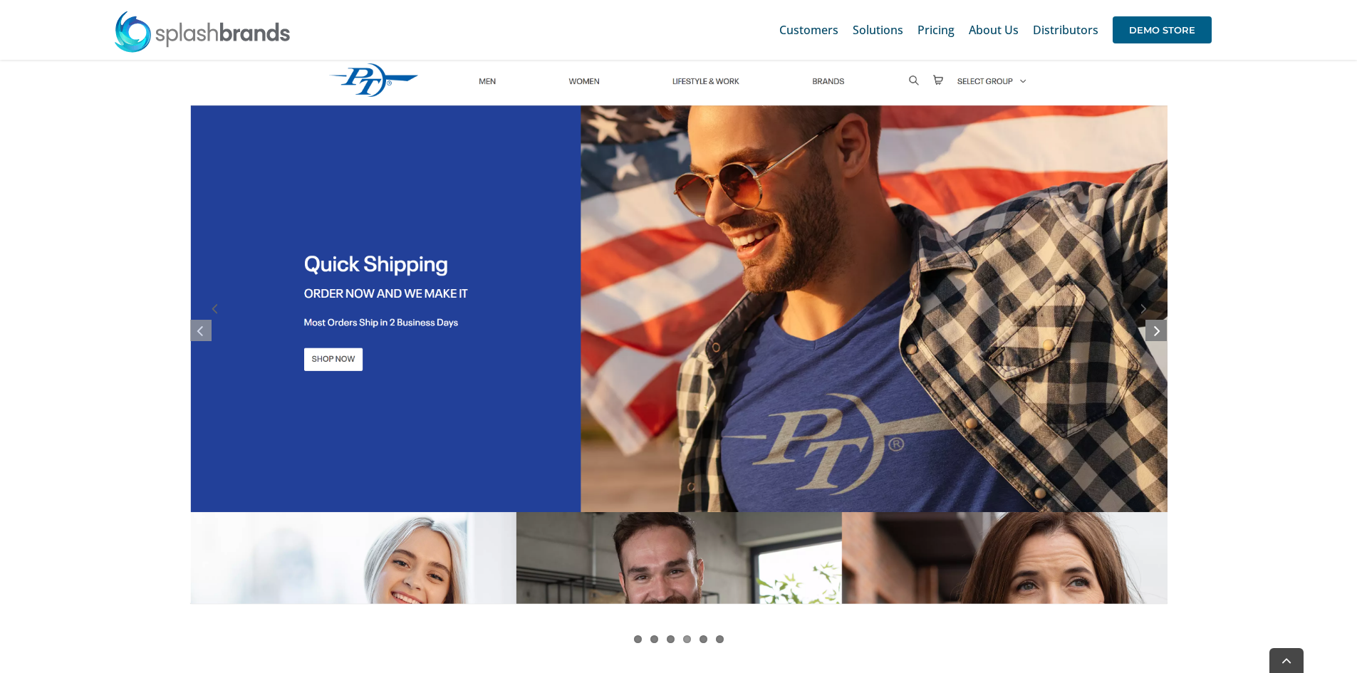
click at [1160, 324] on icon at bounding box center [1157, 330] width 6 height 18
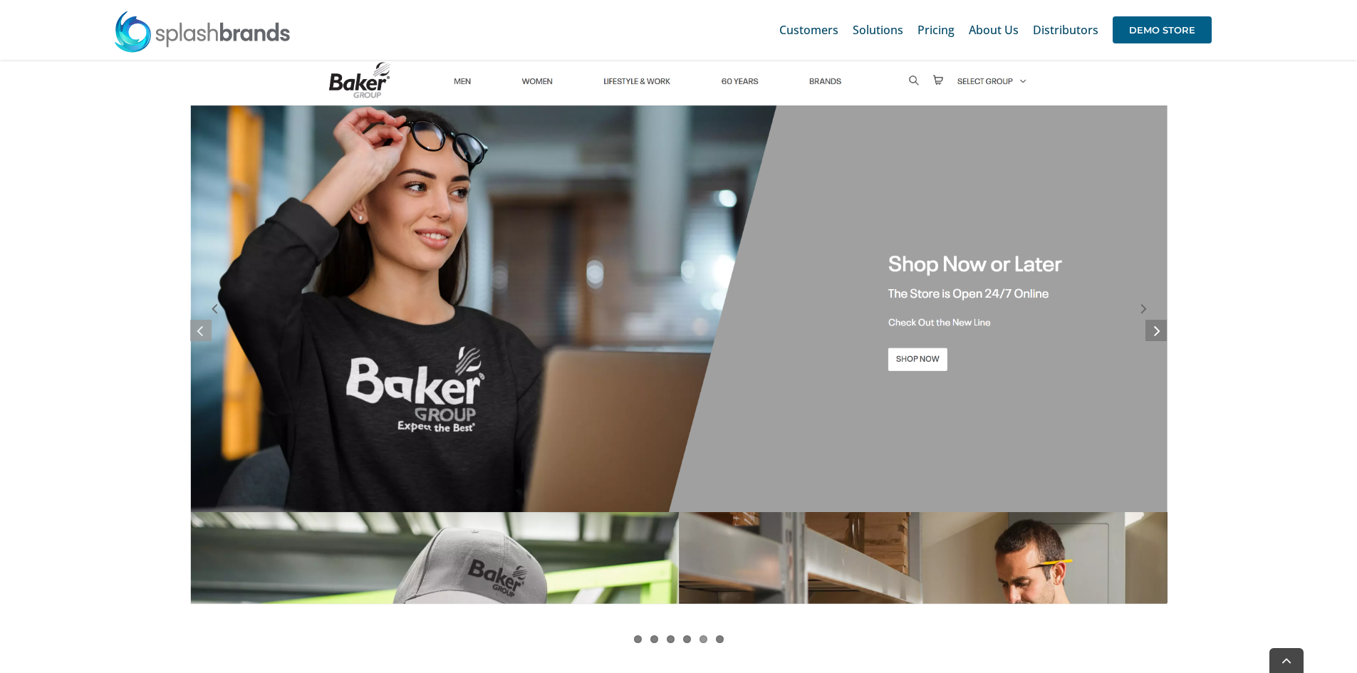
click at [1160, 324] on icon at bounding box center [1157, 330] width 6 height 18
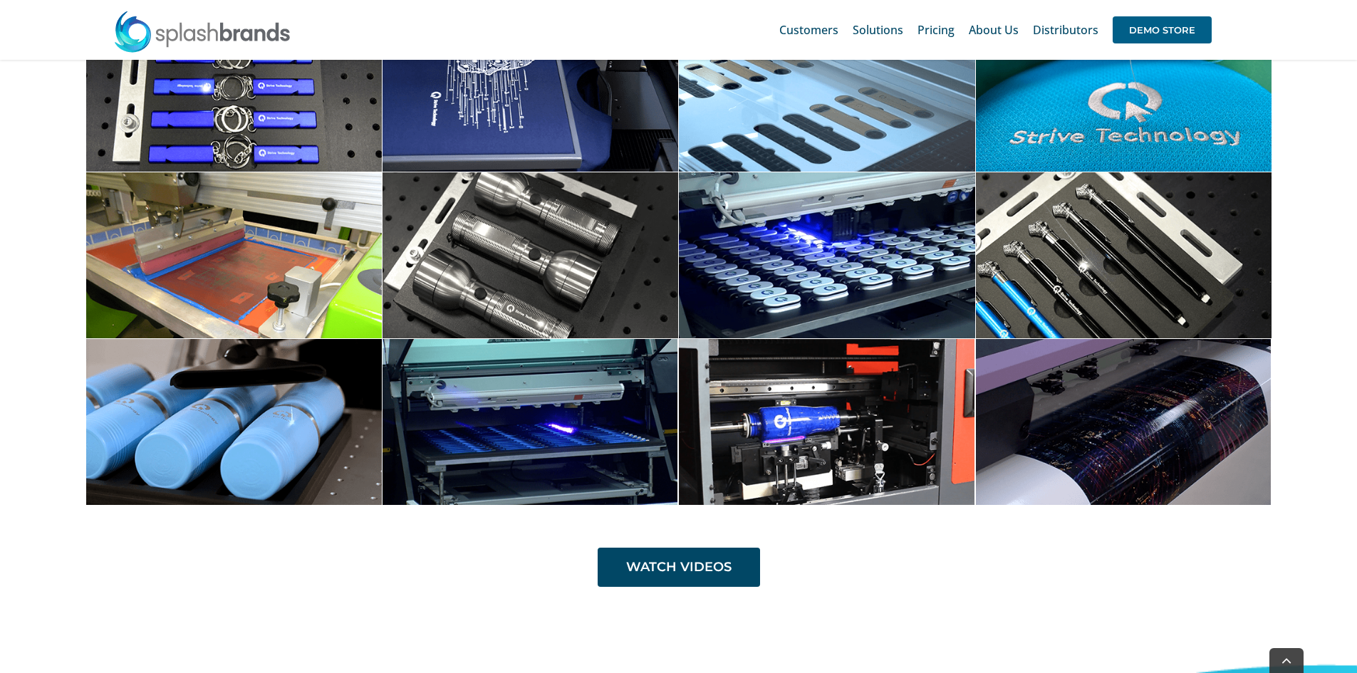
scroll to position [4836, 0]
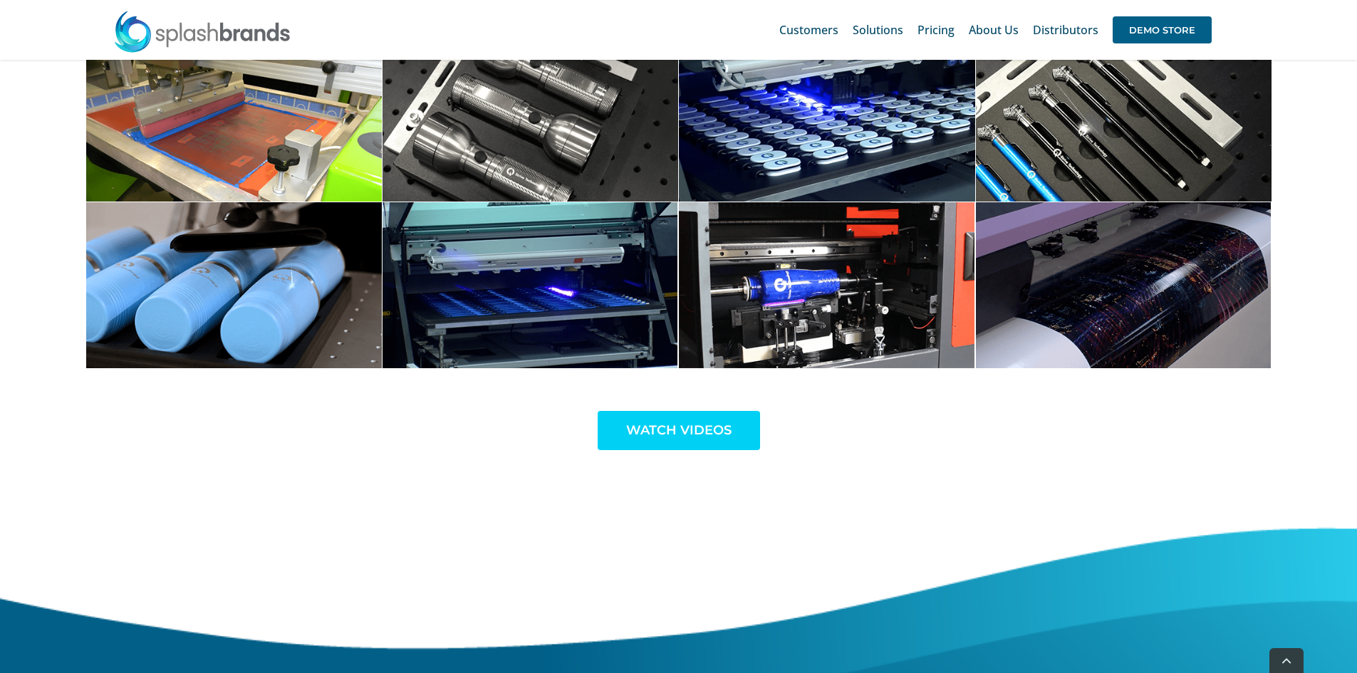
click at [705, 427] on link "WATCH VIDEOS" at bounding box center [679, 430] width 162 height 39
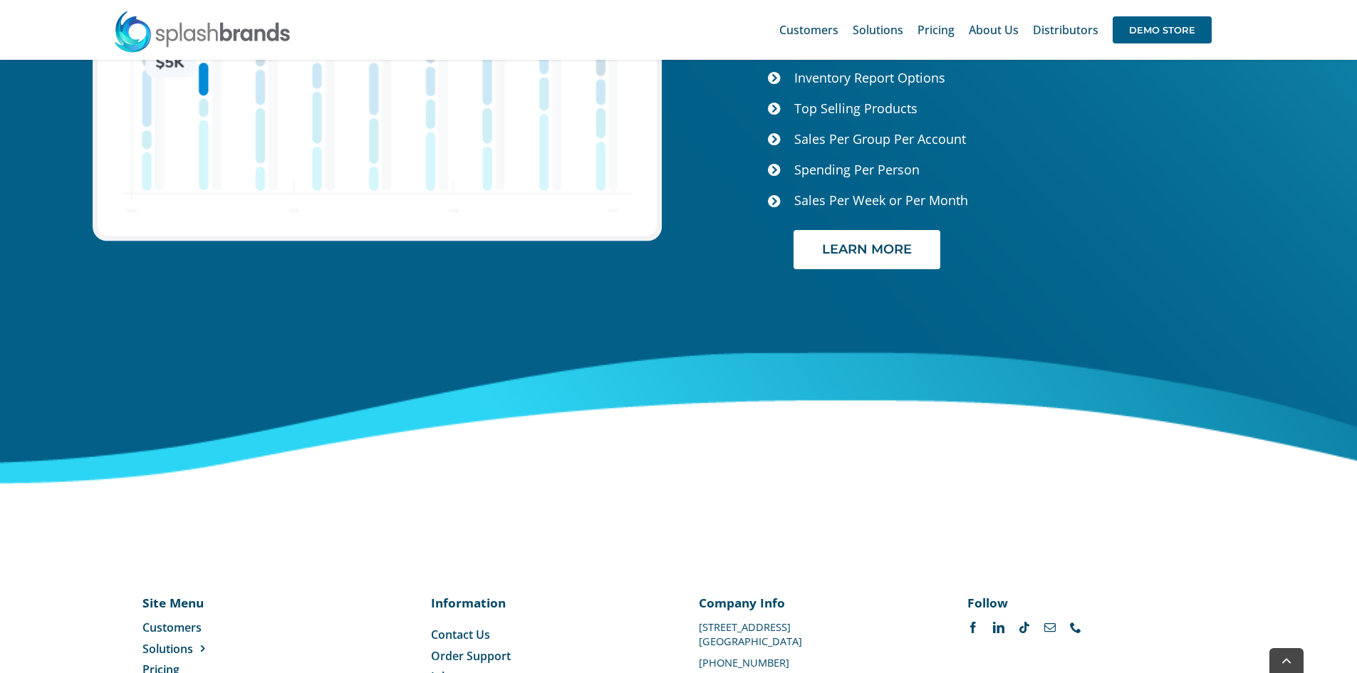
scroll to position [5976, 0]
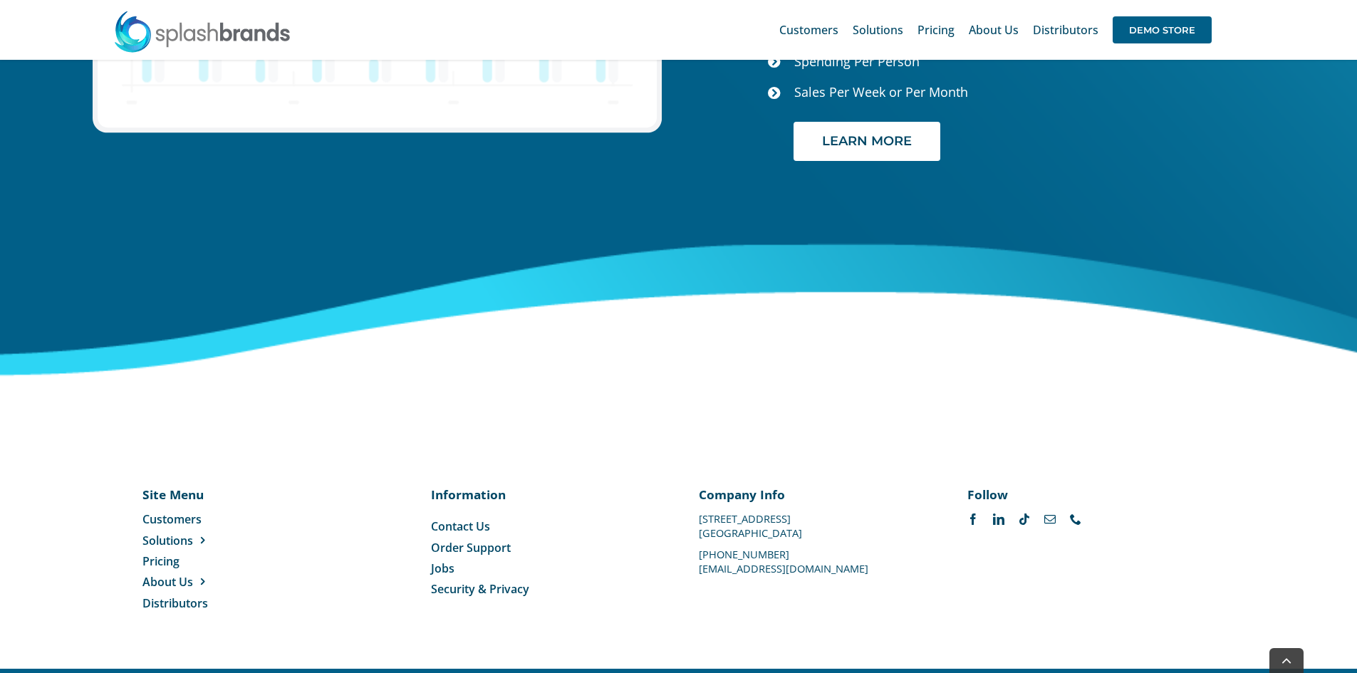
click at [445, 561] on span "Jobs" at bounding box center [443, 569] width 24 height 16
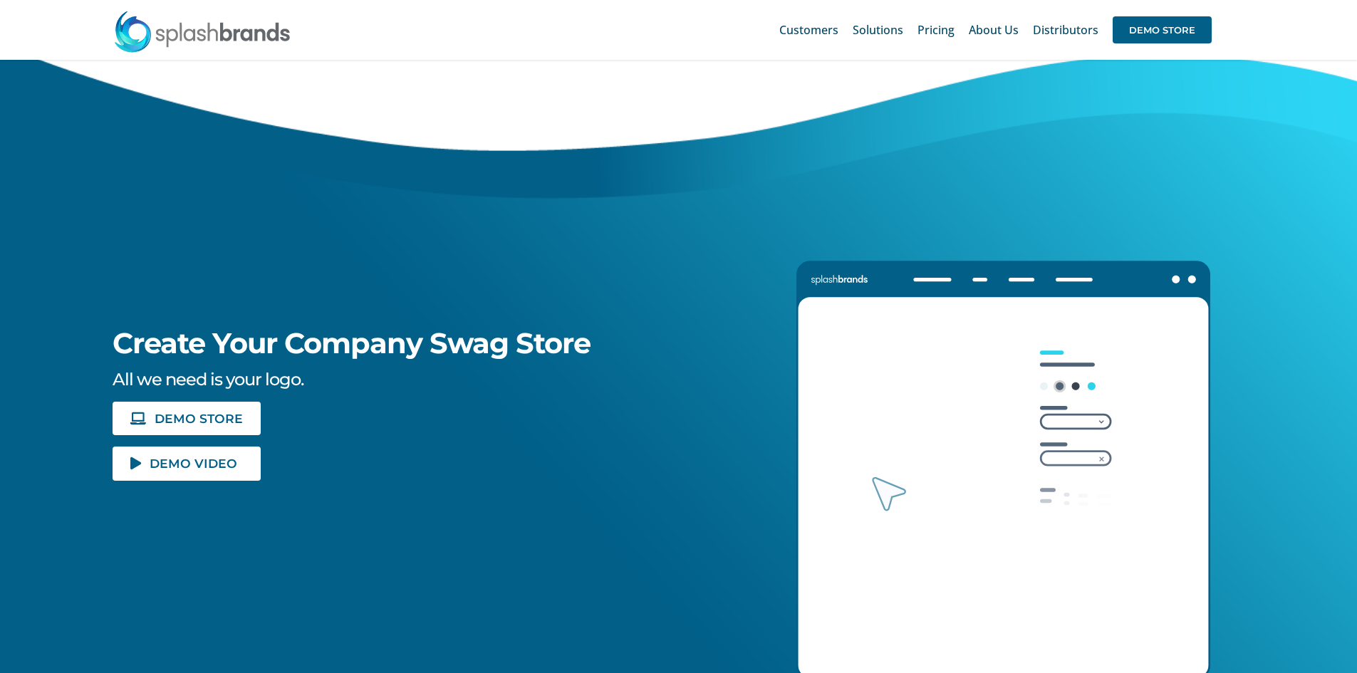
scroll to position [0, 0]
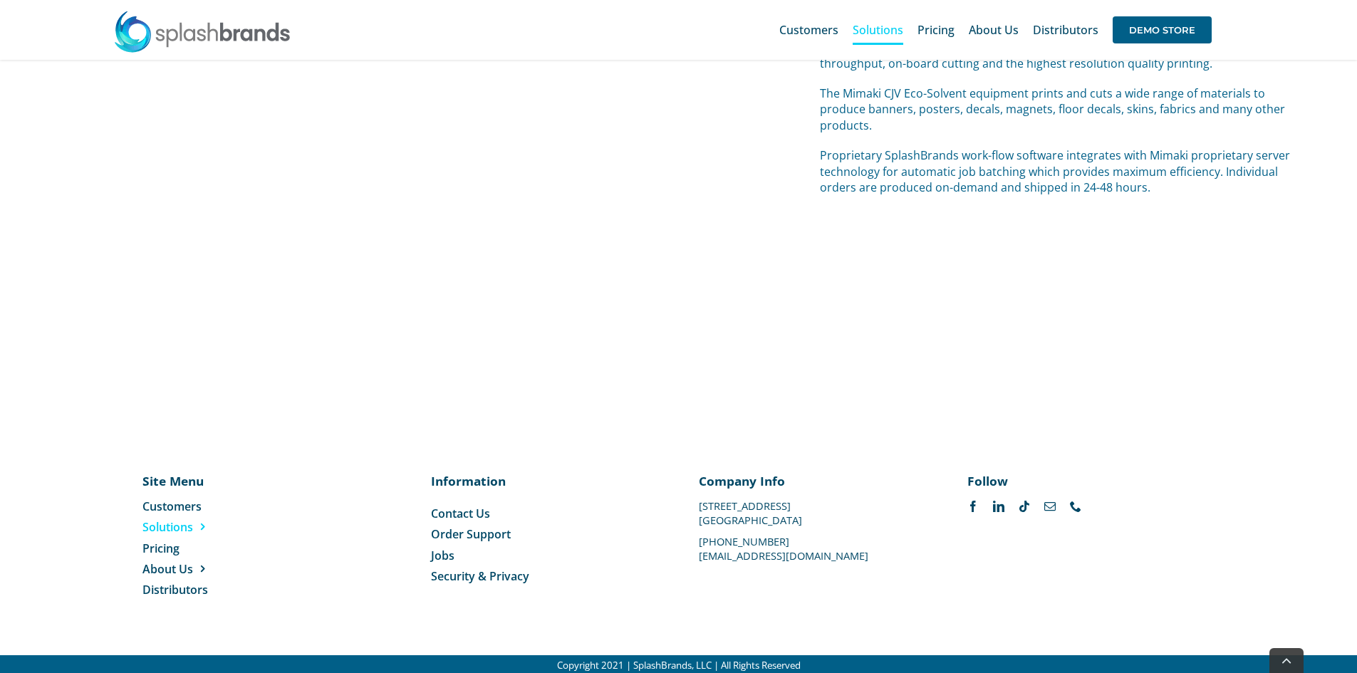
scroll to position [6048, 0]
